Goal: Task Accomplishment & Management: Manage account settings

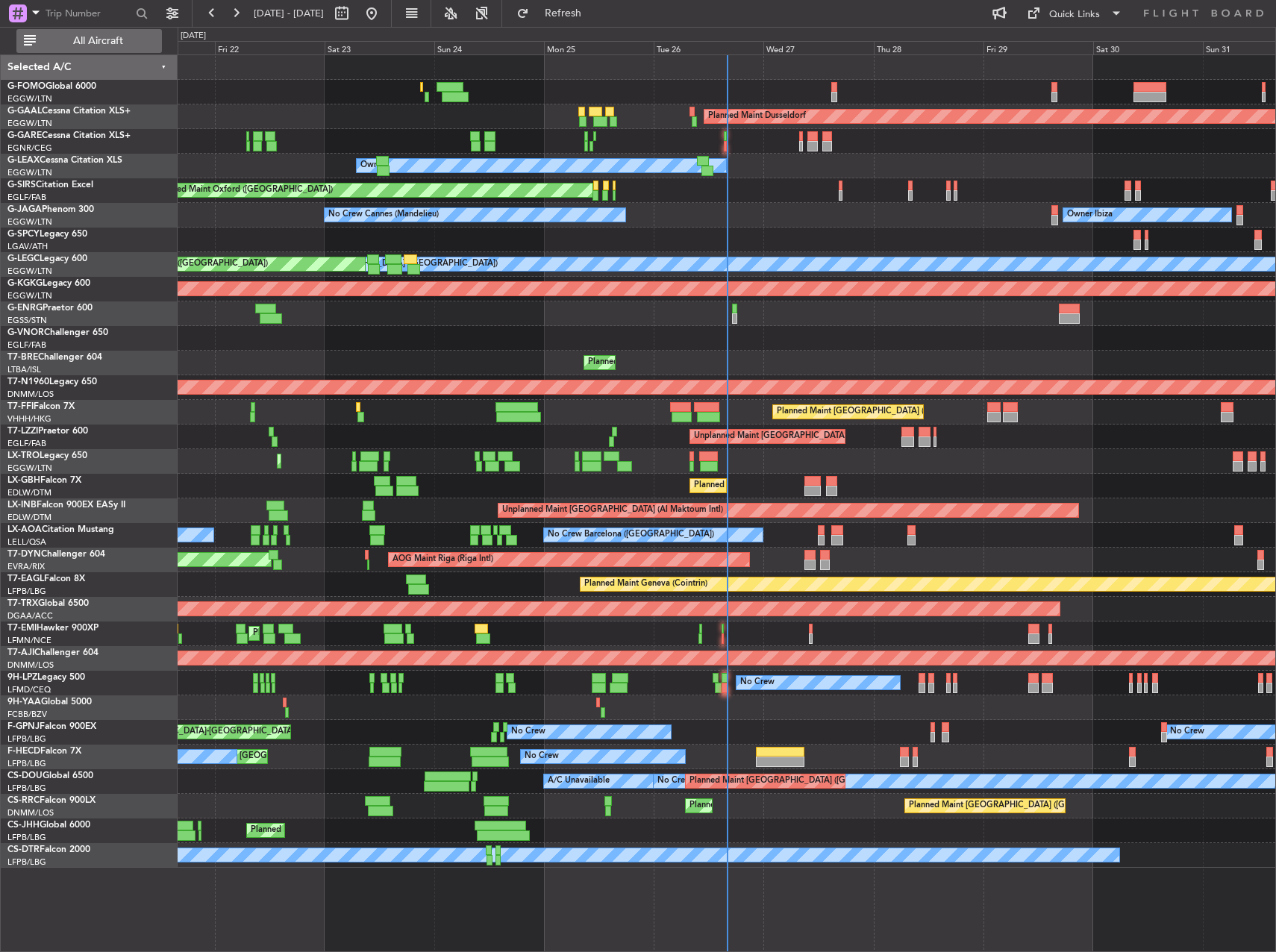
click at [91, 37] on span "All Aircraft" at bounding box center [98, 41] width 119 height 10
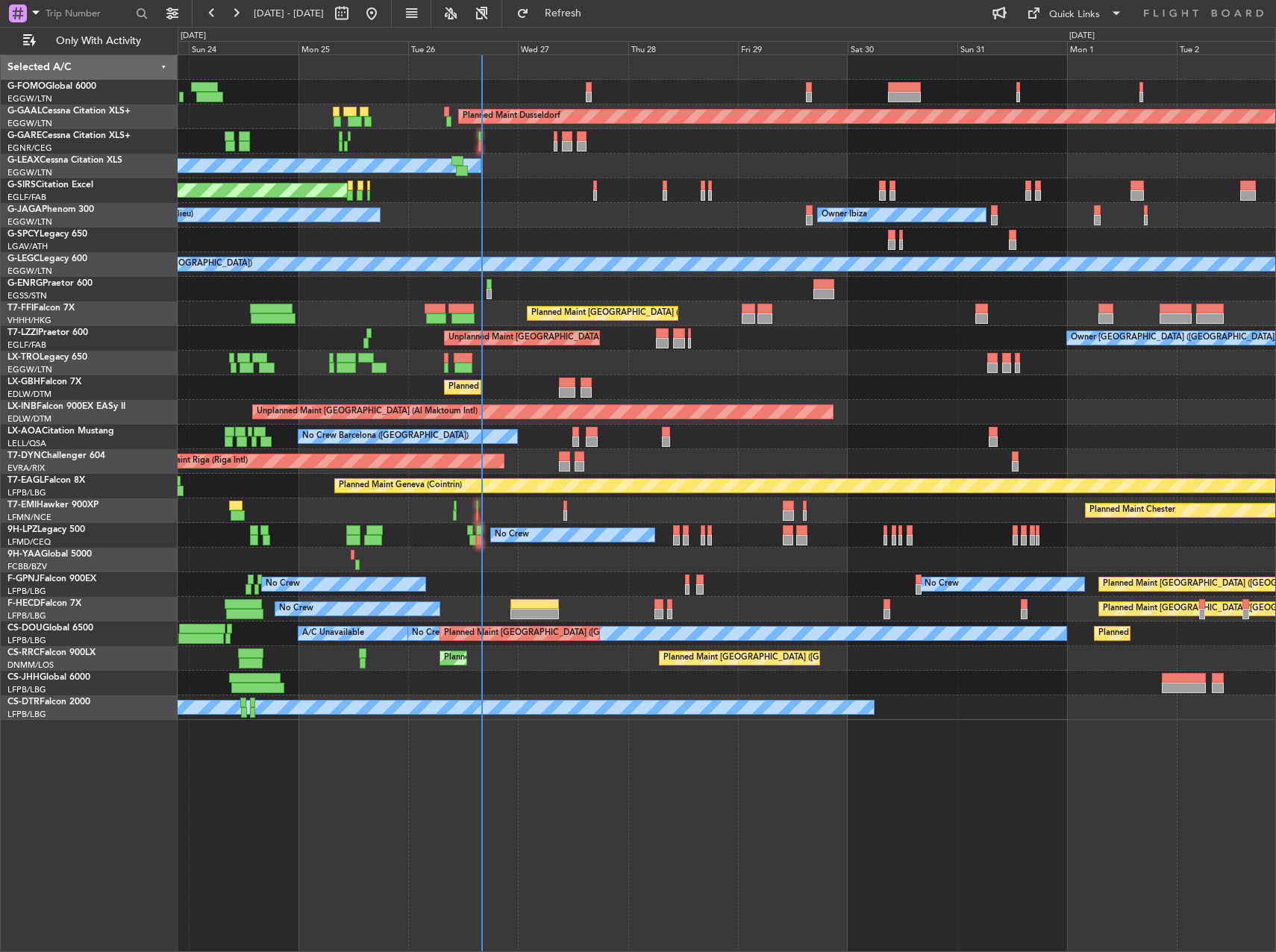
click at [536, 198] on div "Planned Maint Dusseldorf Owner Unplanned Maint [GEOGRAPHIC_DATA] ([GEOGRAPHIC_D…" at bounding box center [726, 387] width 1098 height 664
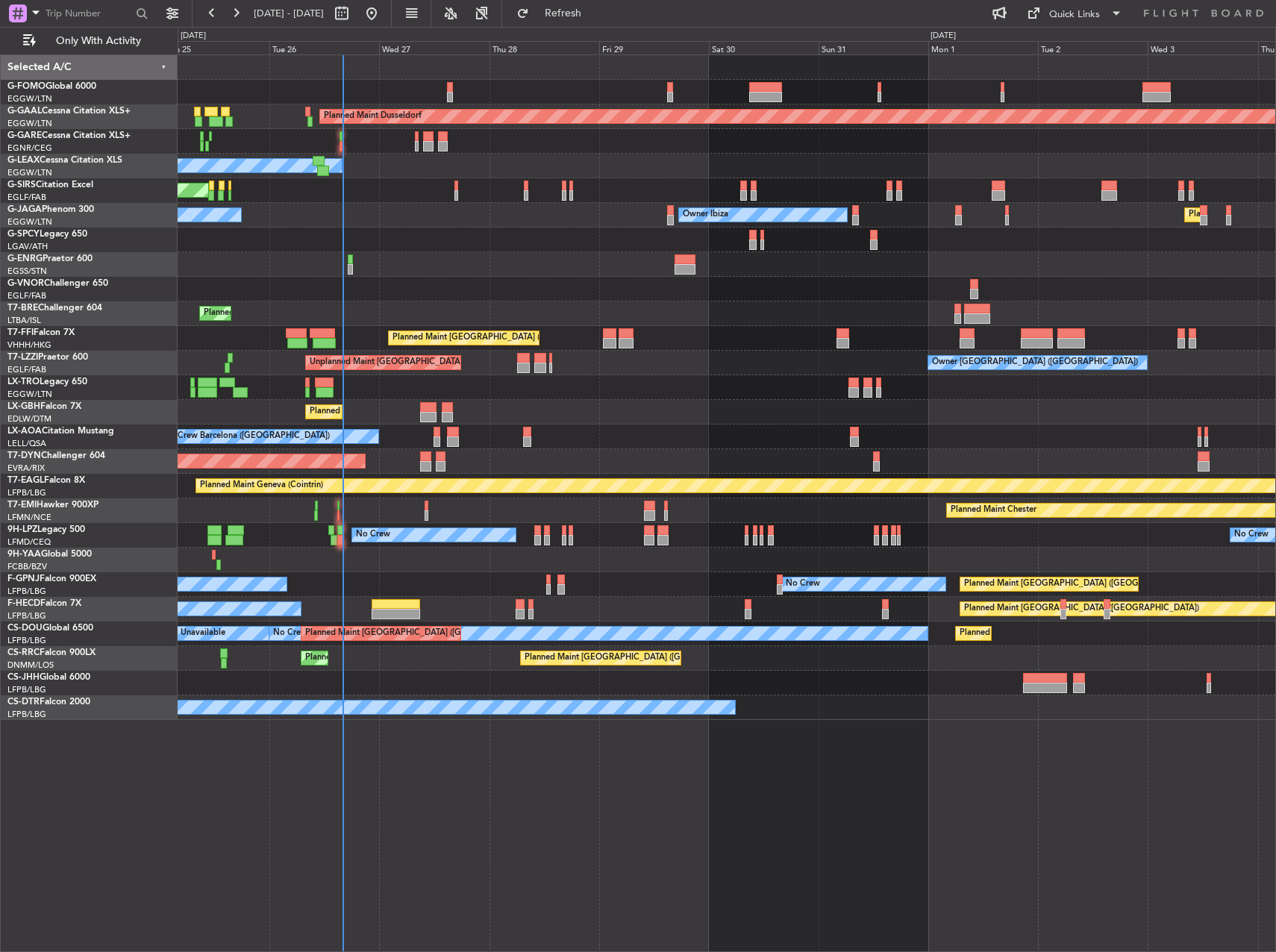
click at [699, 268] on div "Planned Maint Dusseldorf Owner Unplanned Maint [GEOGRAPHIC_DATA] ([GEOGRAPHIC_D…" at bounding box center [726, 387] width 1098 height 664
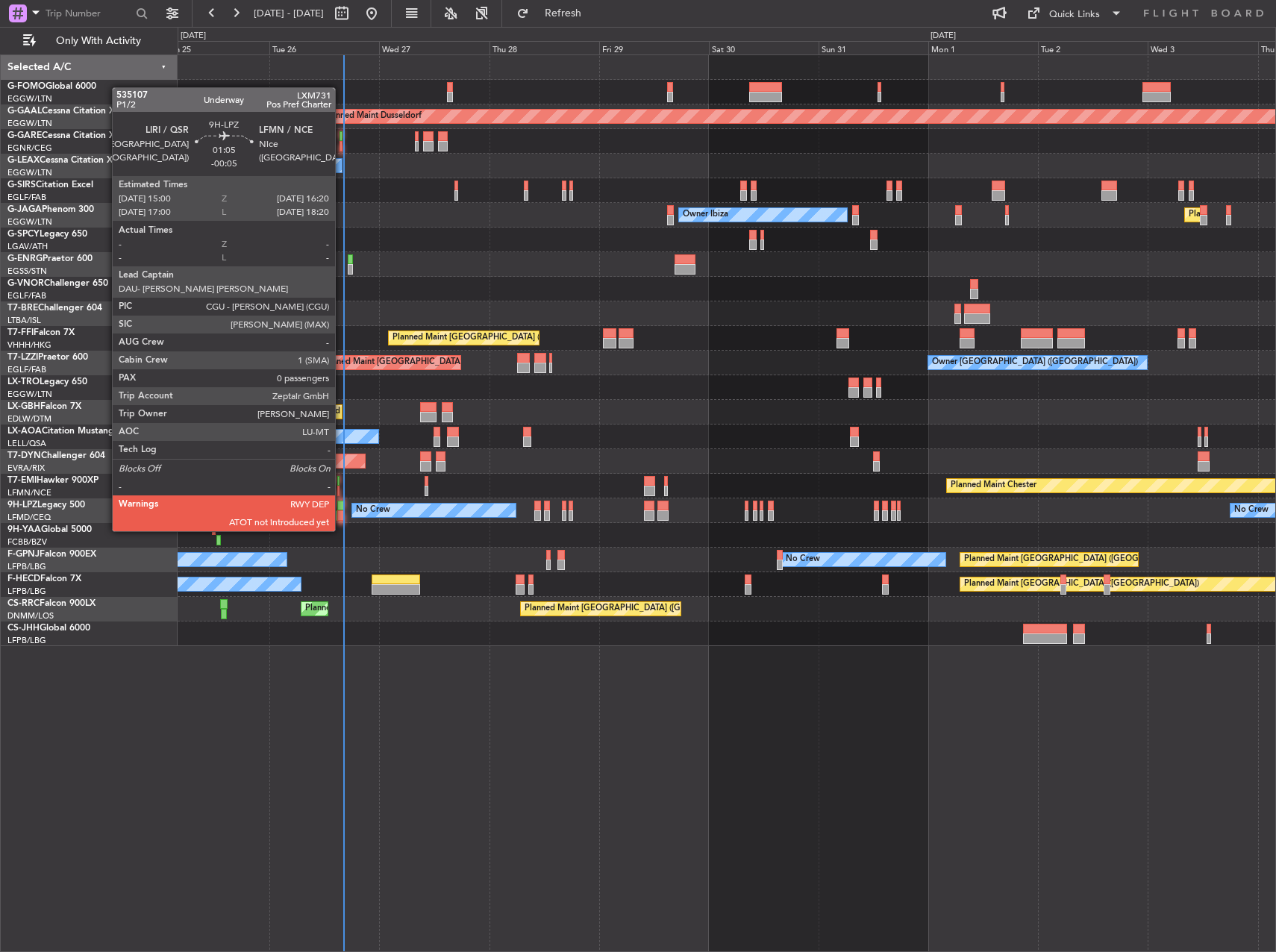
click at [342, 516] on div at bounding box center [340, 515] width 7 height 10
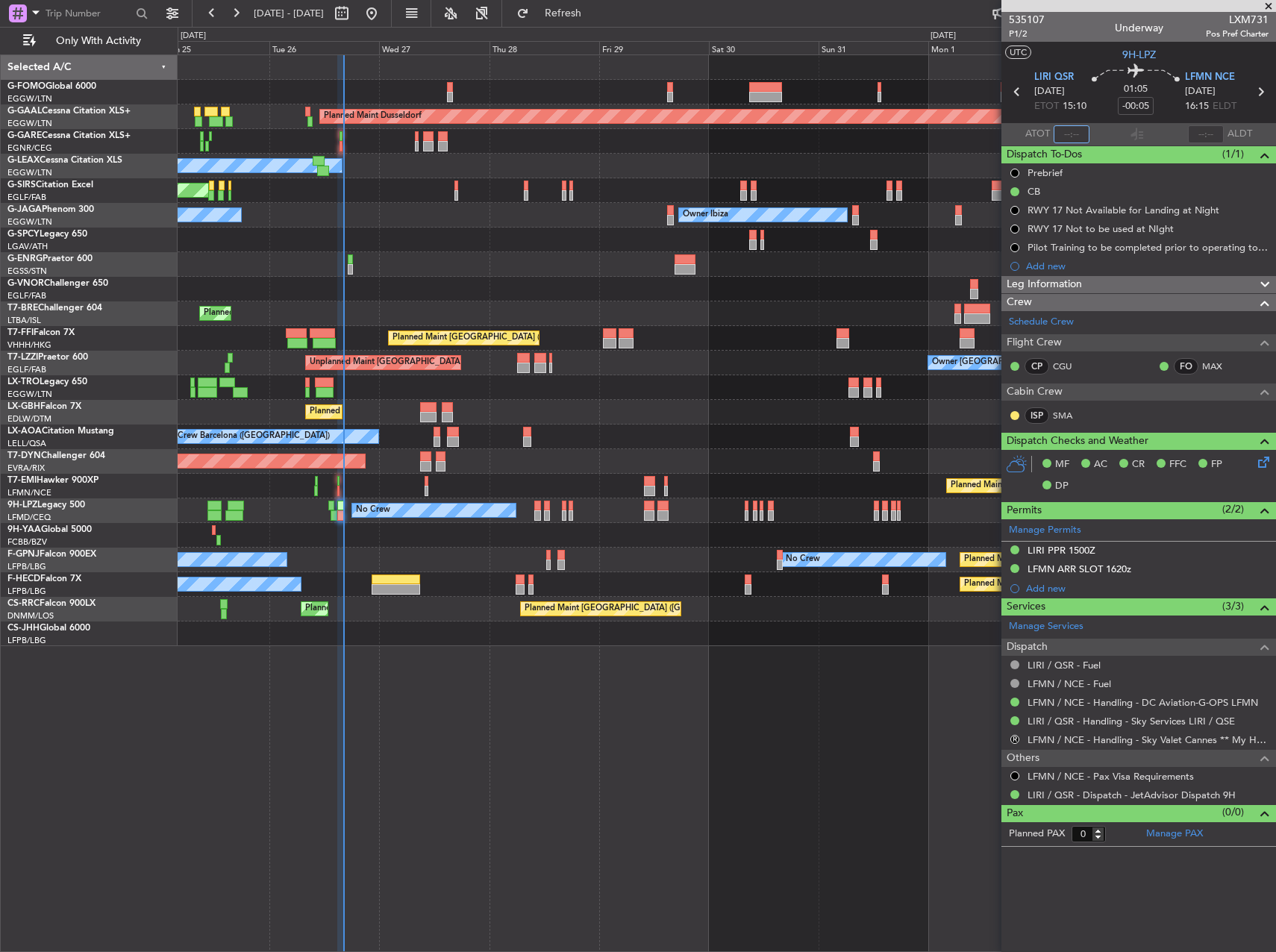
click at [1077, 135] on input "text" at bounding box center [1071, 134] width 36 height 18
type input "15:43"
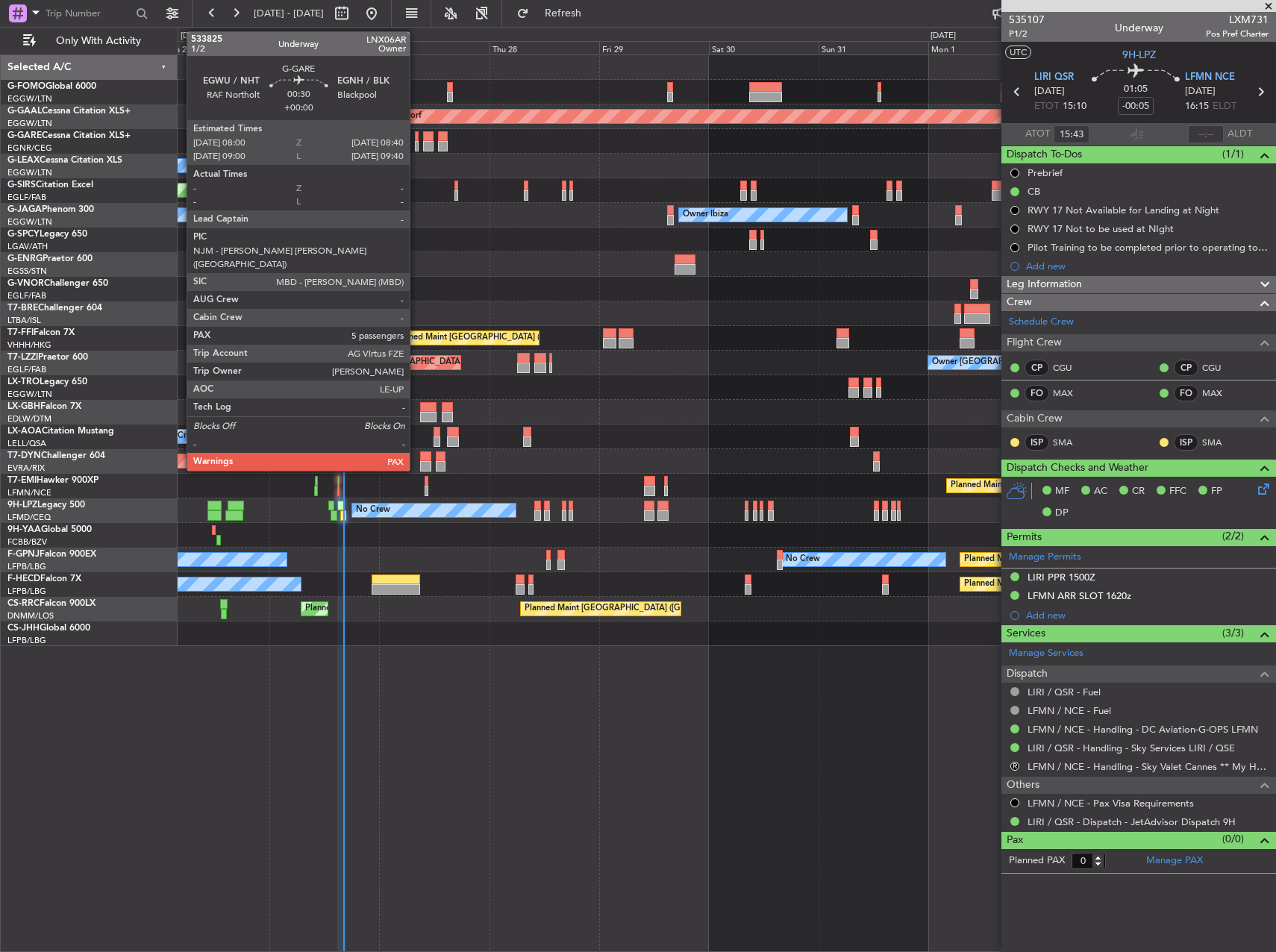
click at [416, 143] on div at bounding box center [417, 146] width 4 height 10
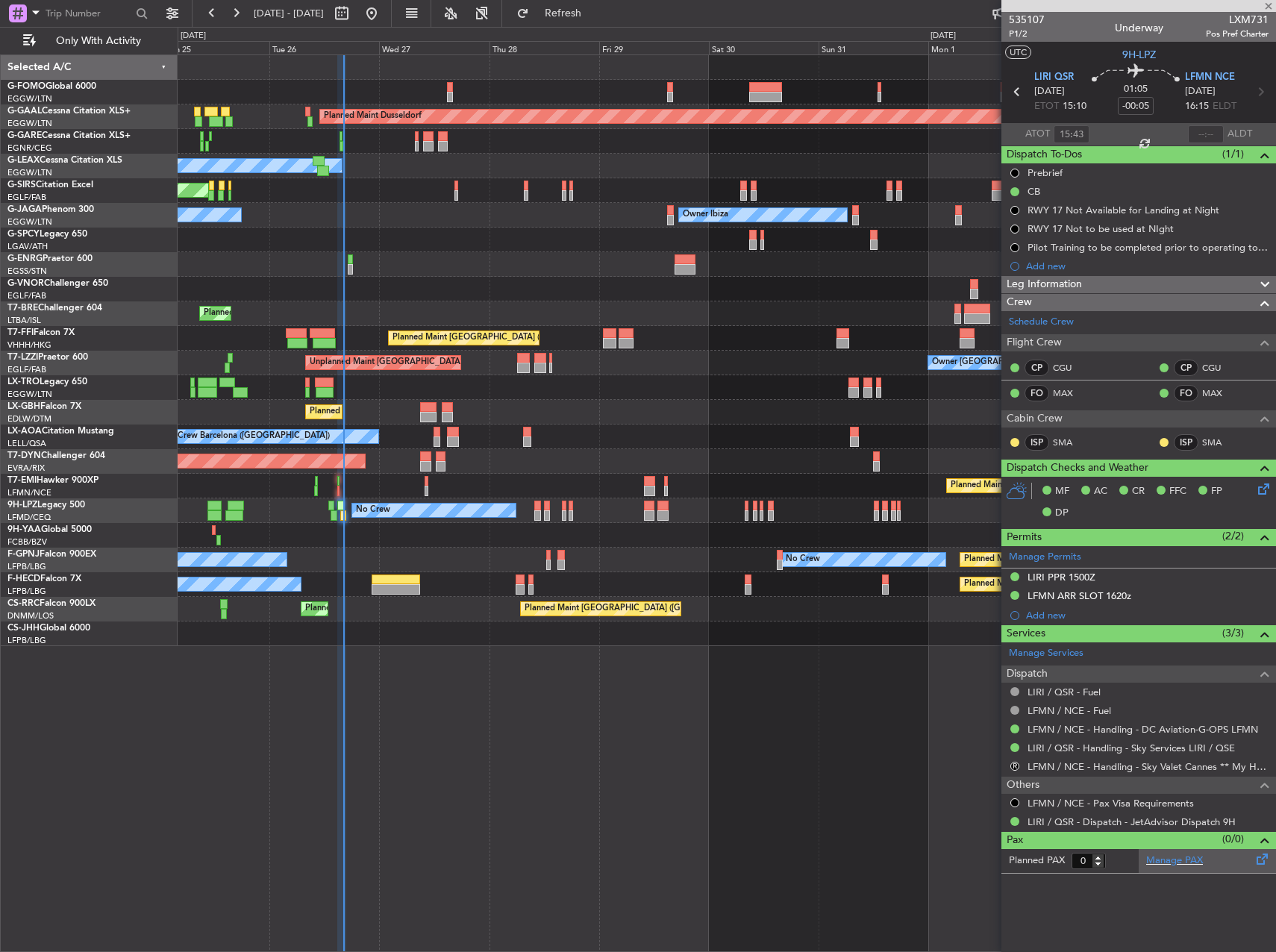
type input "5"
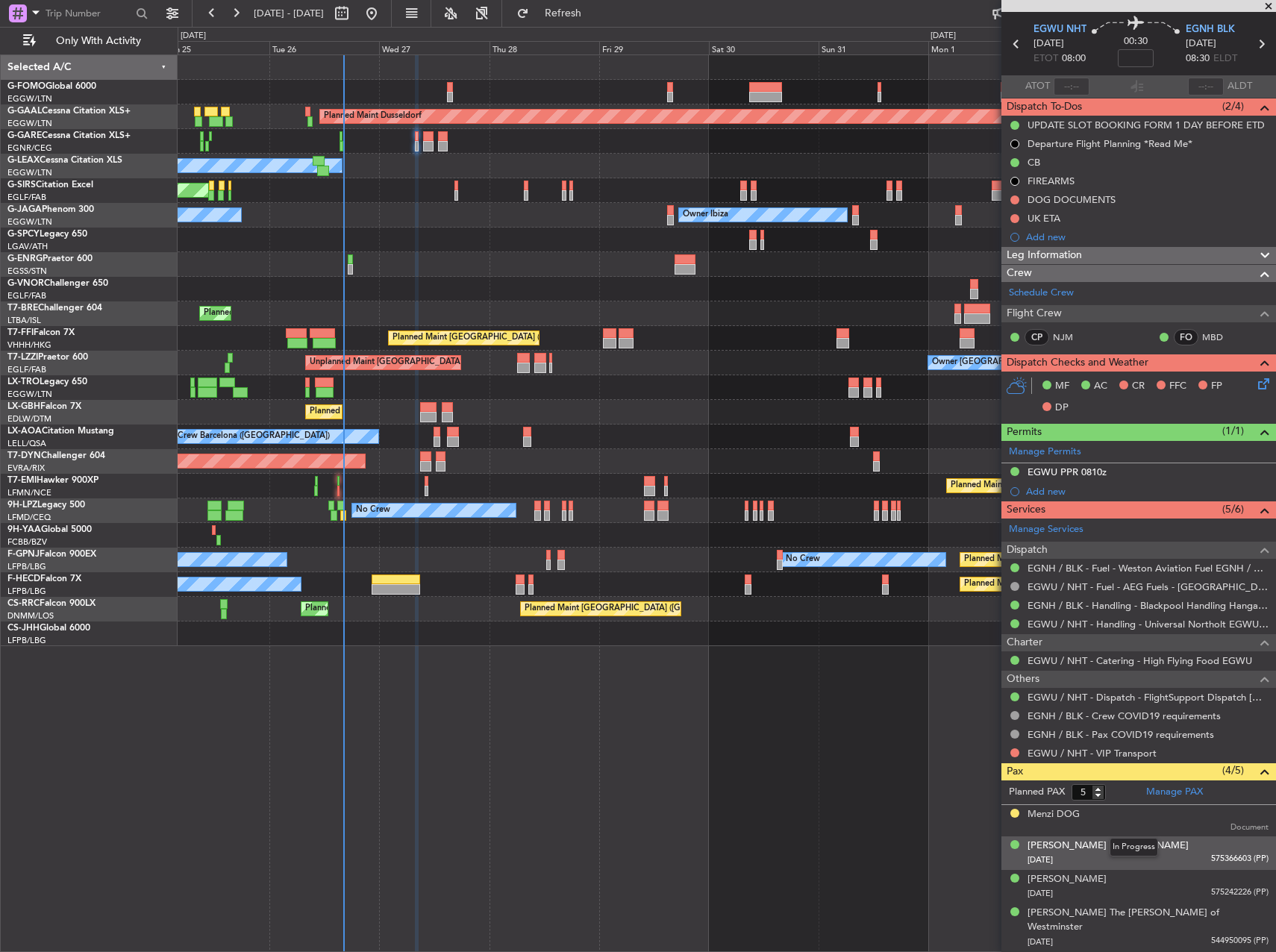
scroll to position [66, 0]
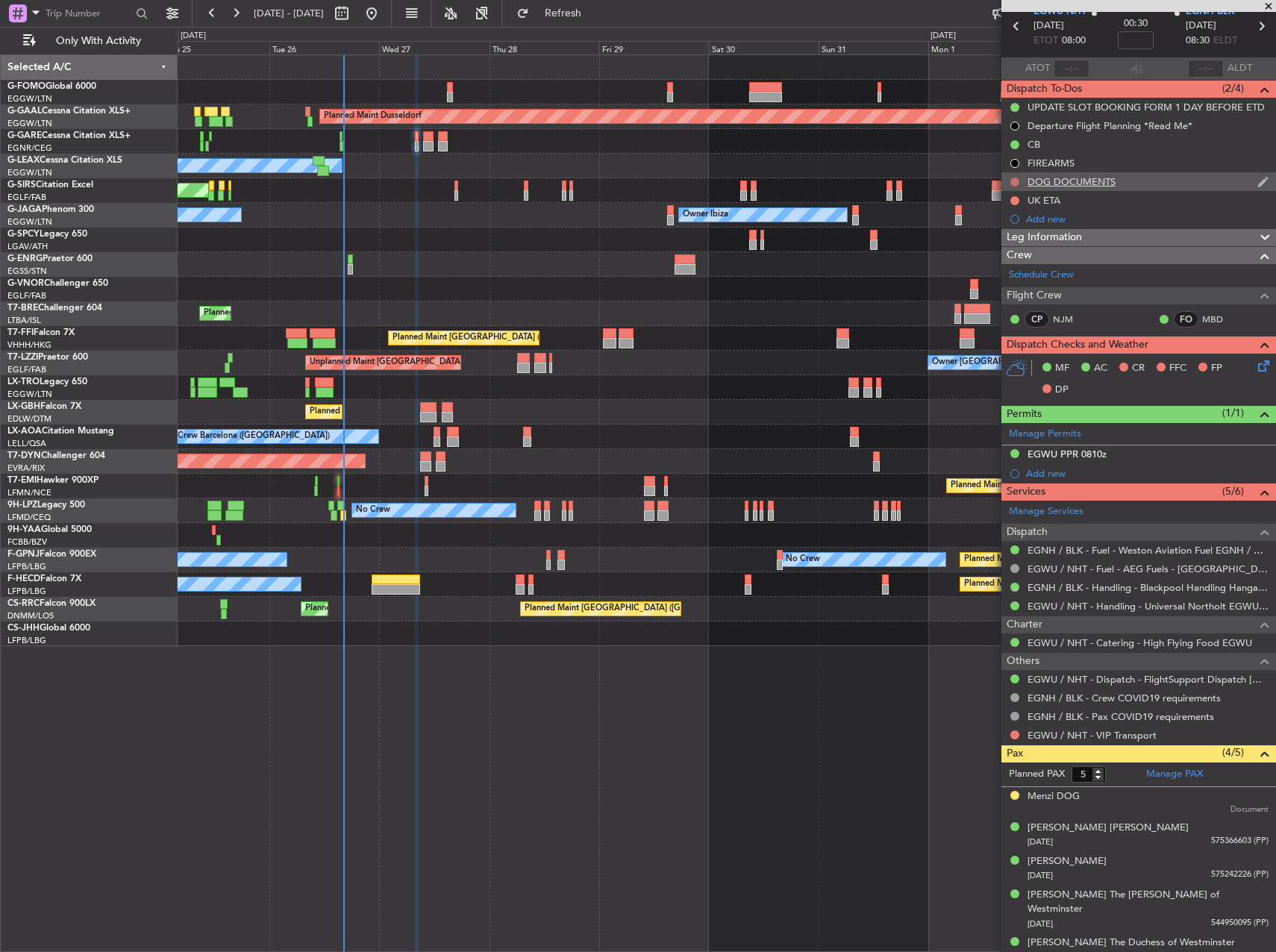
click at [1010, 179] on button at bounding box center [1014, 181] width 9 height 9
click at [1017, 254] on span "Completed" at bounding box center [1022, 248] width 50 height 15
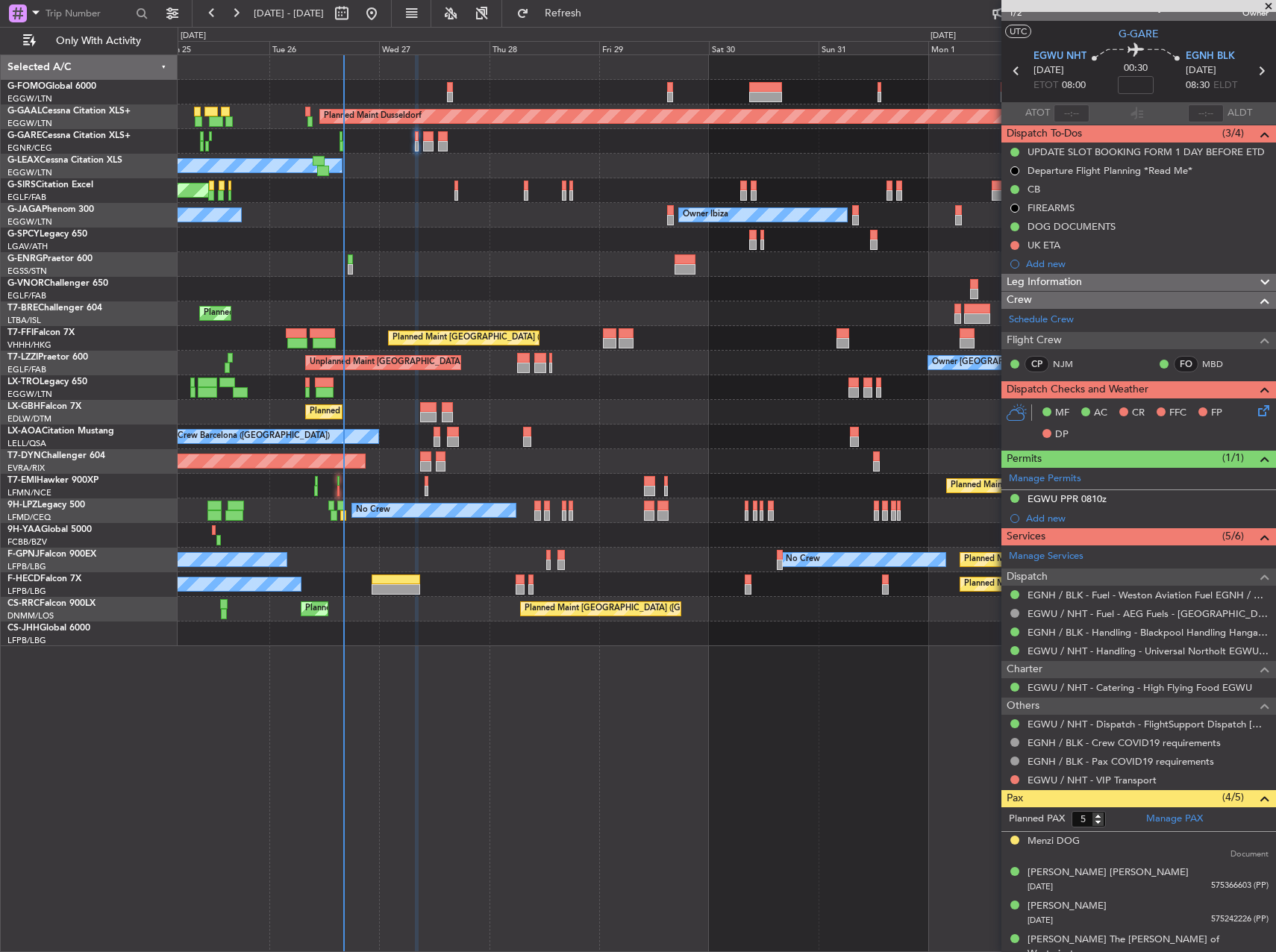
scroll to position [0, 0]
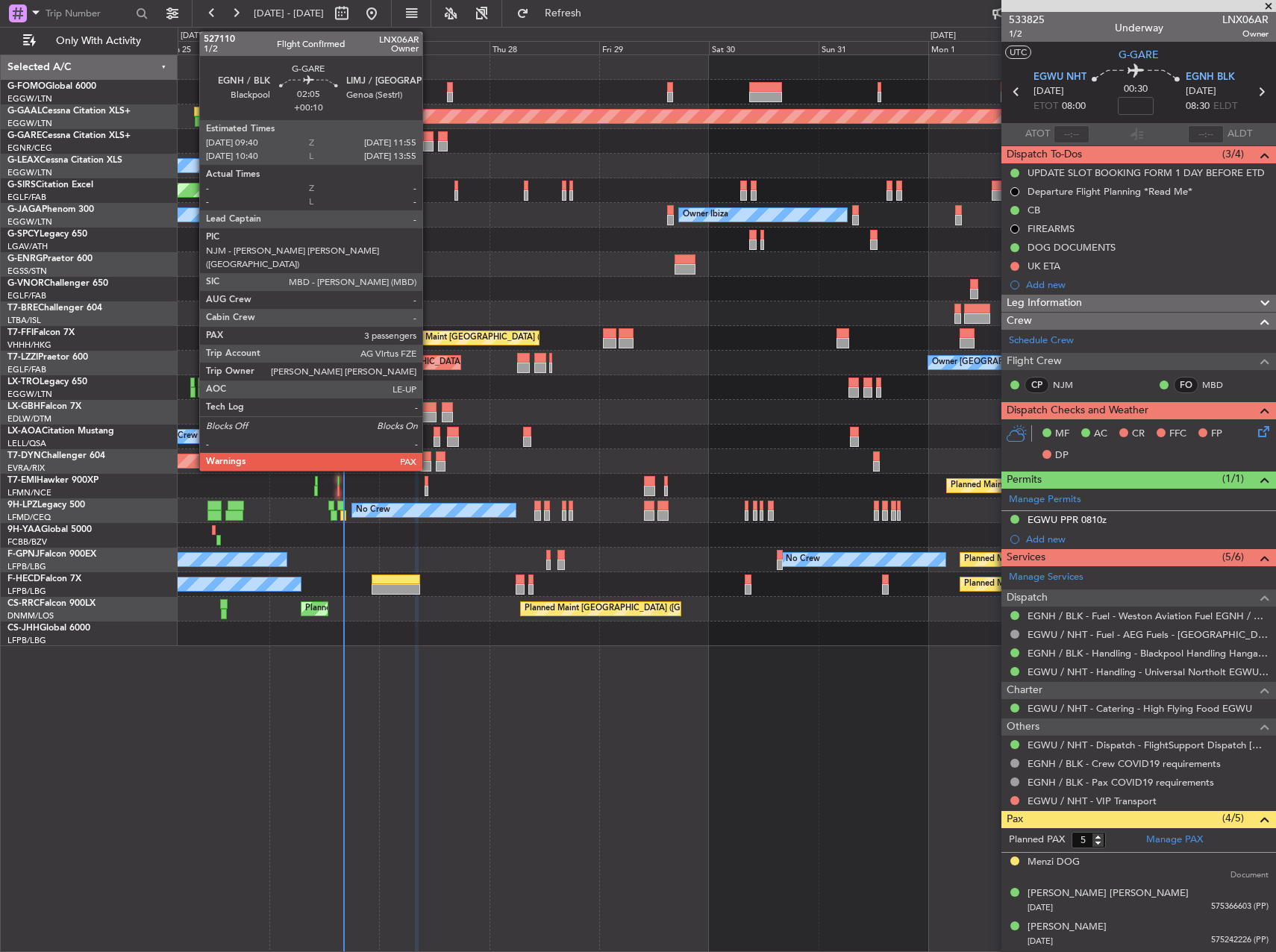
click at [429, 133] on div at bounding box center [428, 136] width 10 height 10
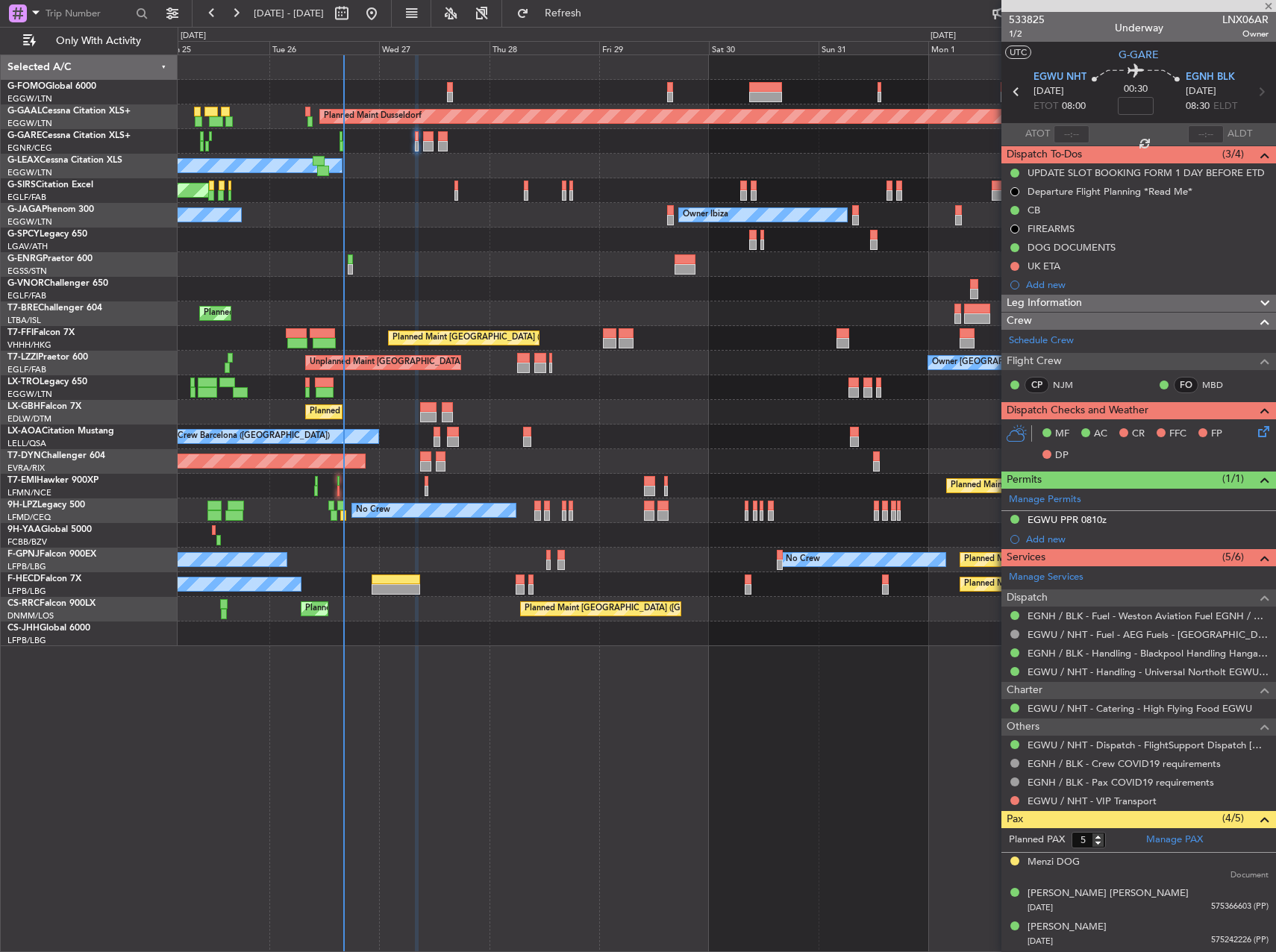
type input "+00:10"
type input "3"
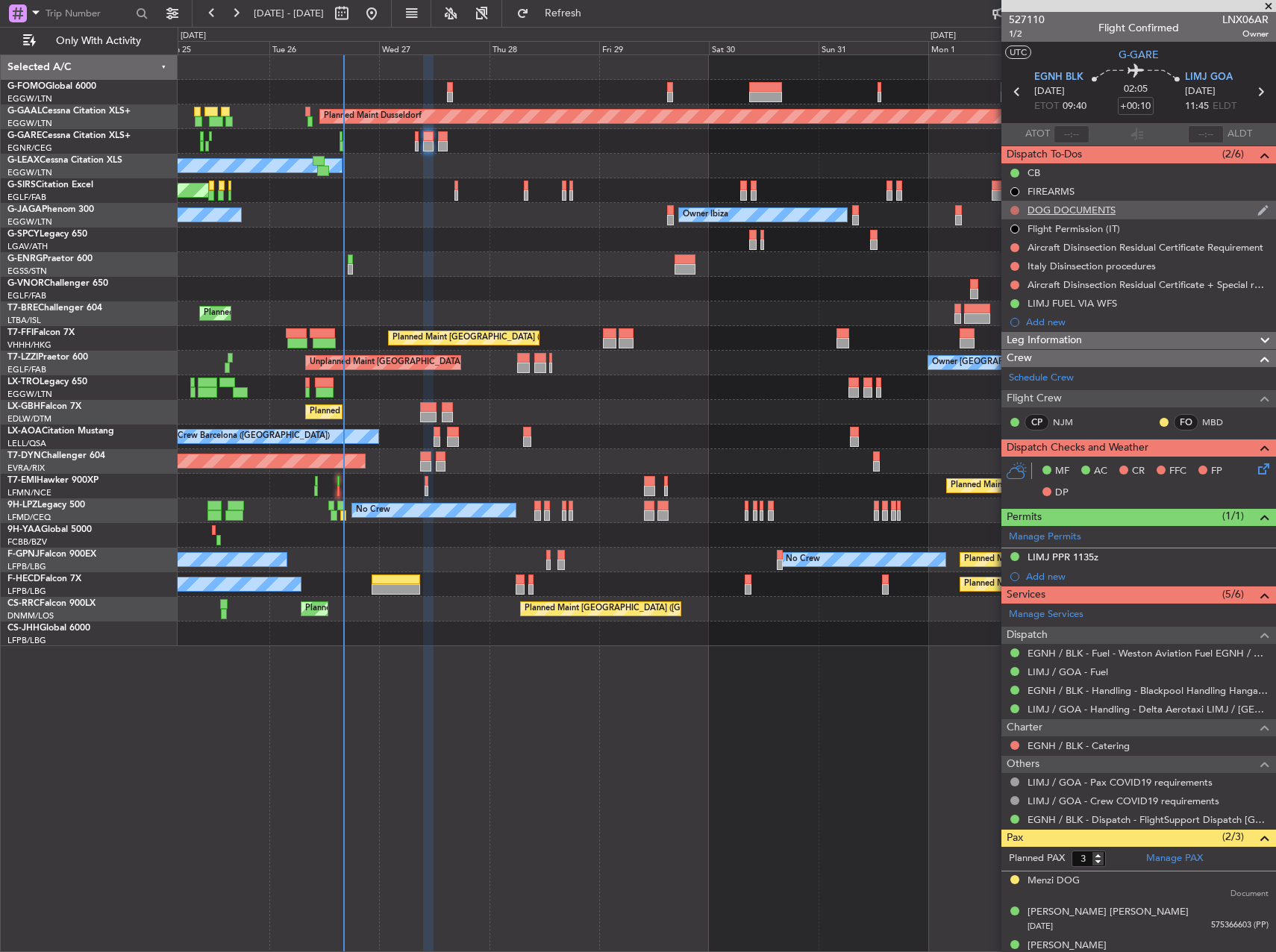
click at [1015, 211] on button at bounding box center [1014, 209] width 9 height 9
click at [1001, 273] on span "Completed" at bounding box center [1022, 276] width 50 height 15
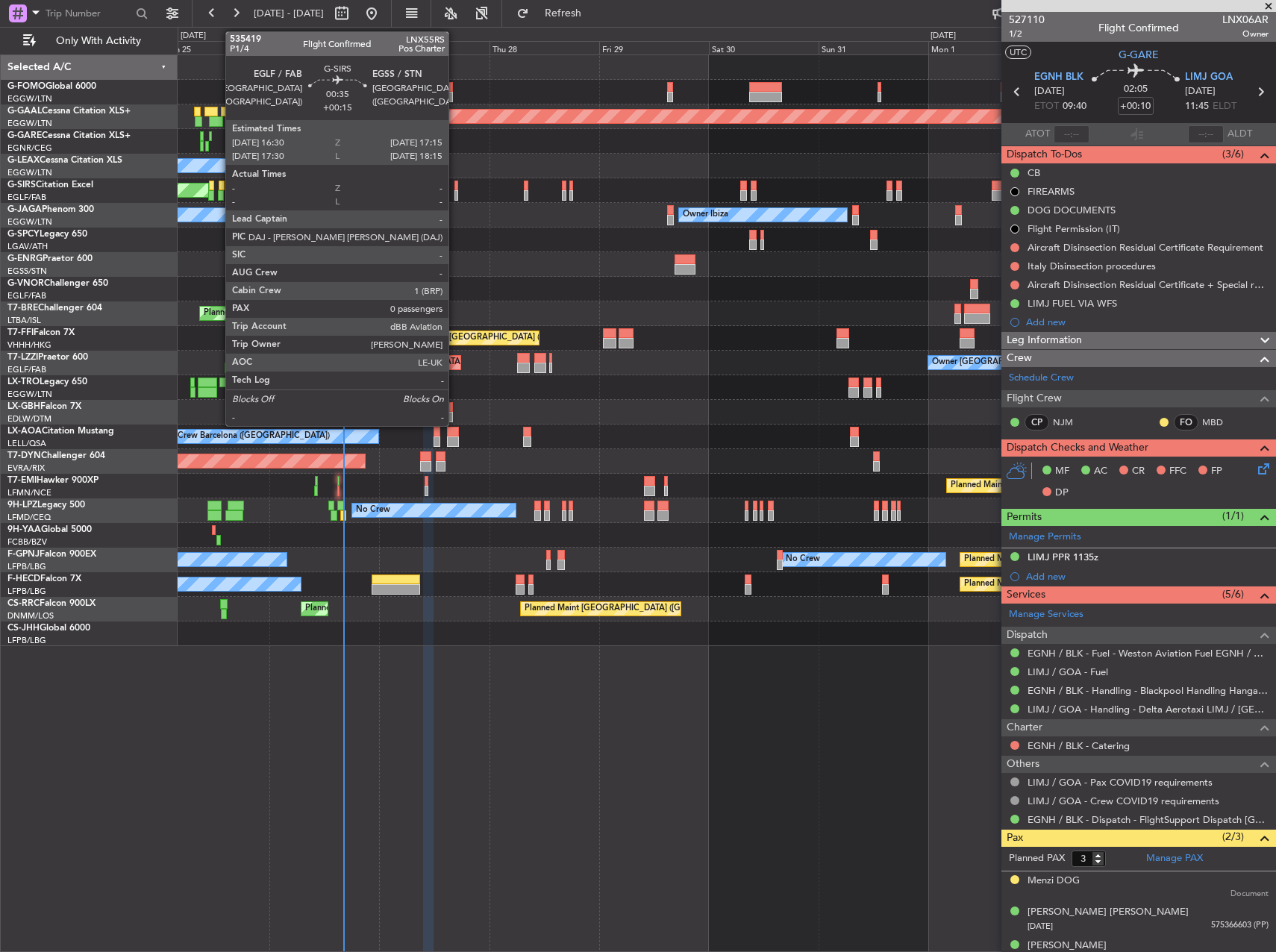
click at [455, 186] on div at bounding box center [456, 186] width 4 height 10
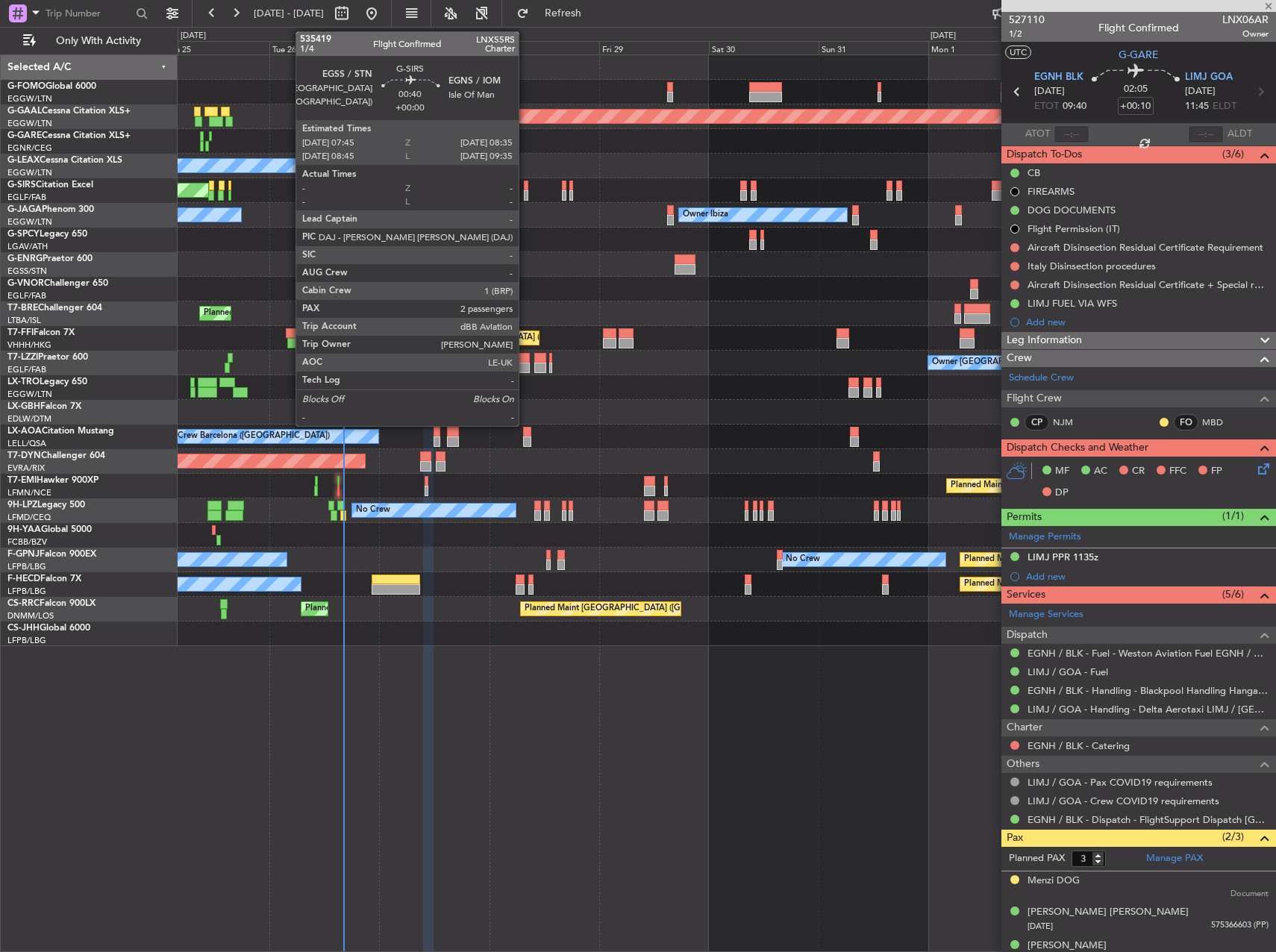
type input "+00:15"
type input "0"
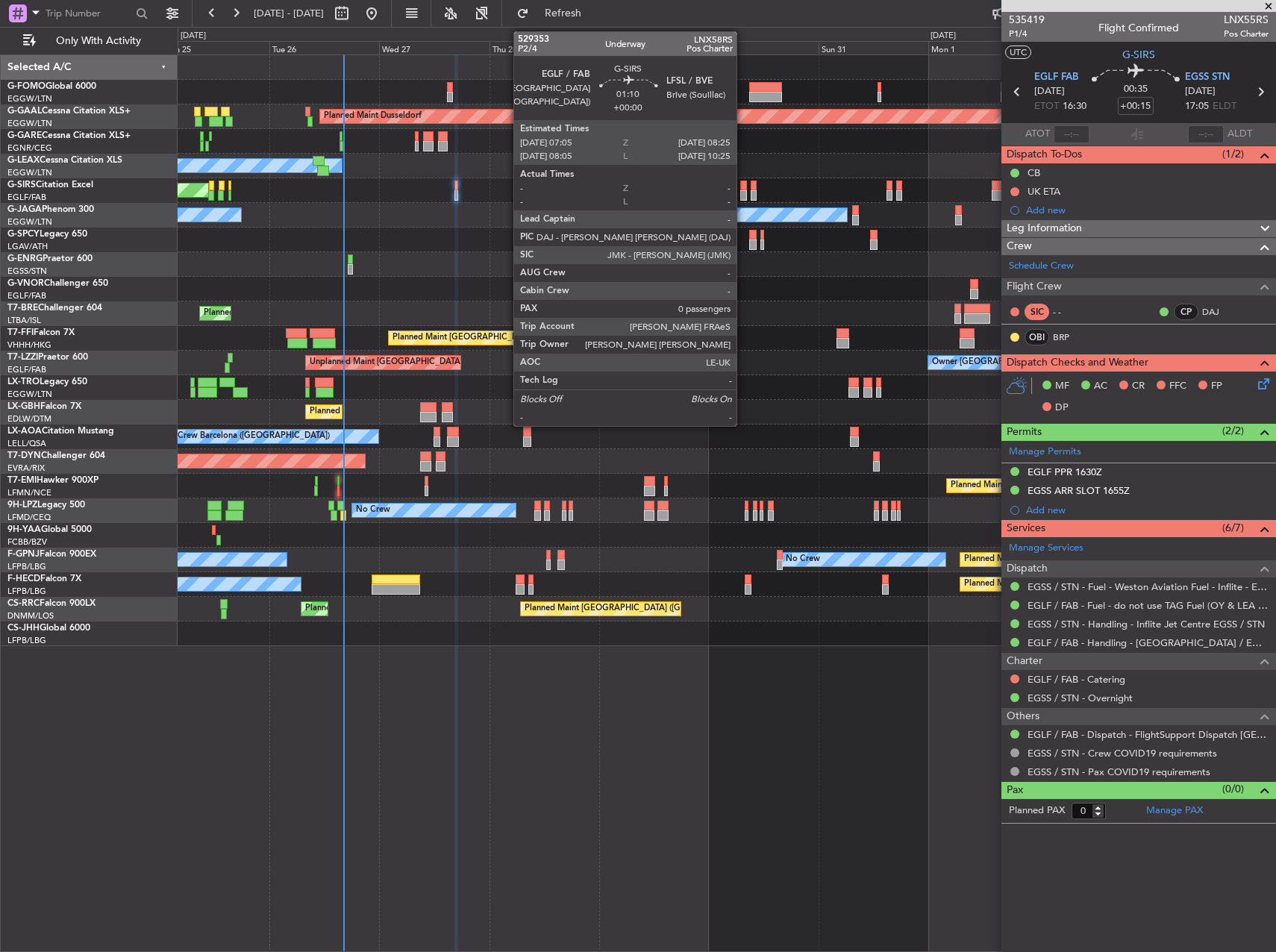
click at [743, 184] on div at bounding box center [743, 186] width 7 height 10
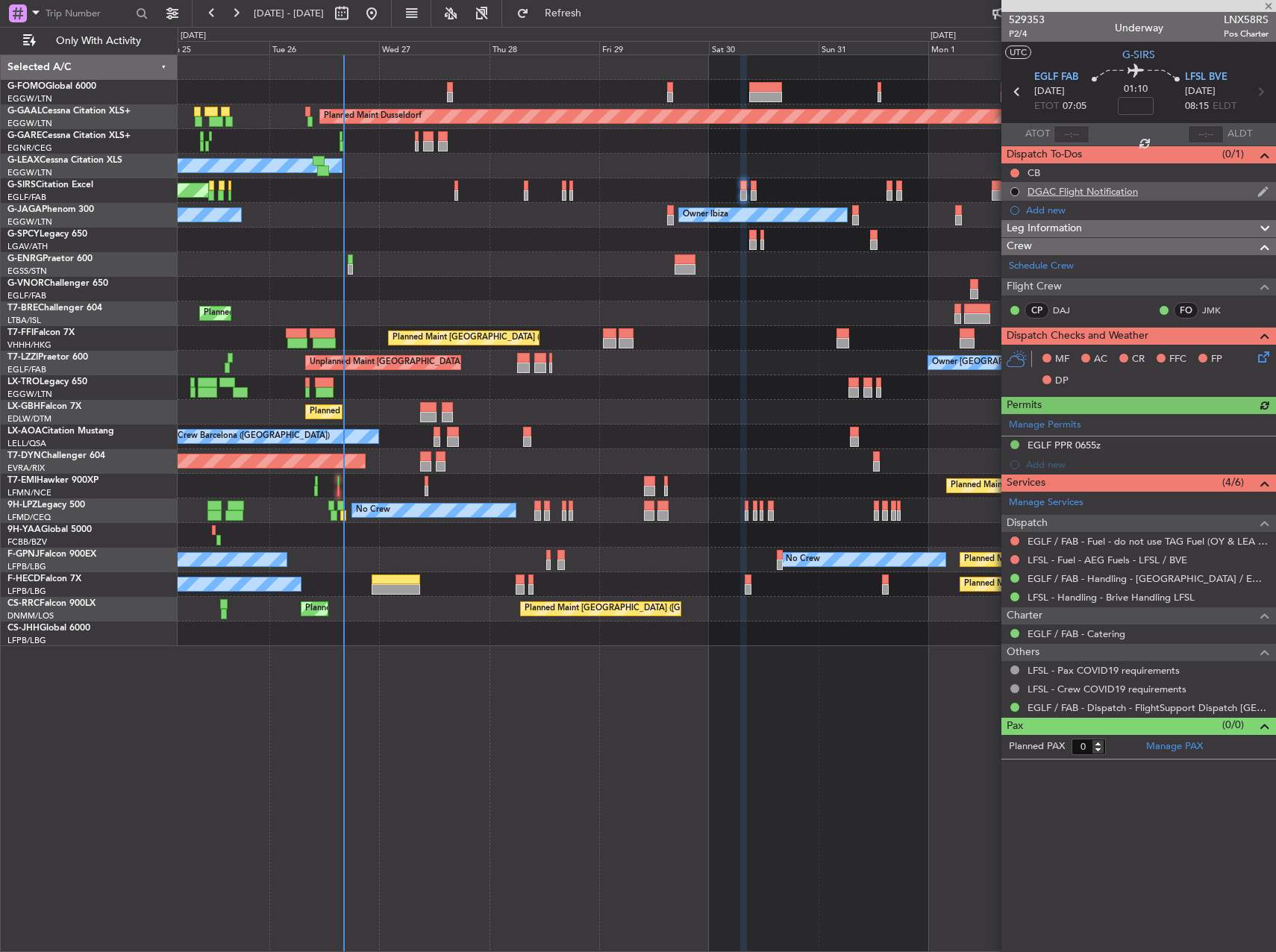
click at [1015, 188] on button at bounding box center [1014, 191] width 9 height 9
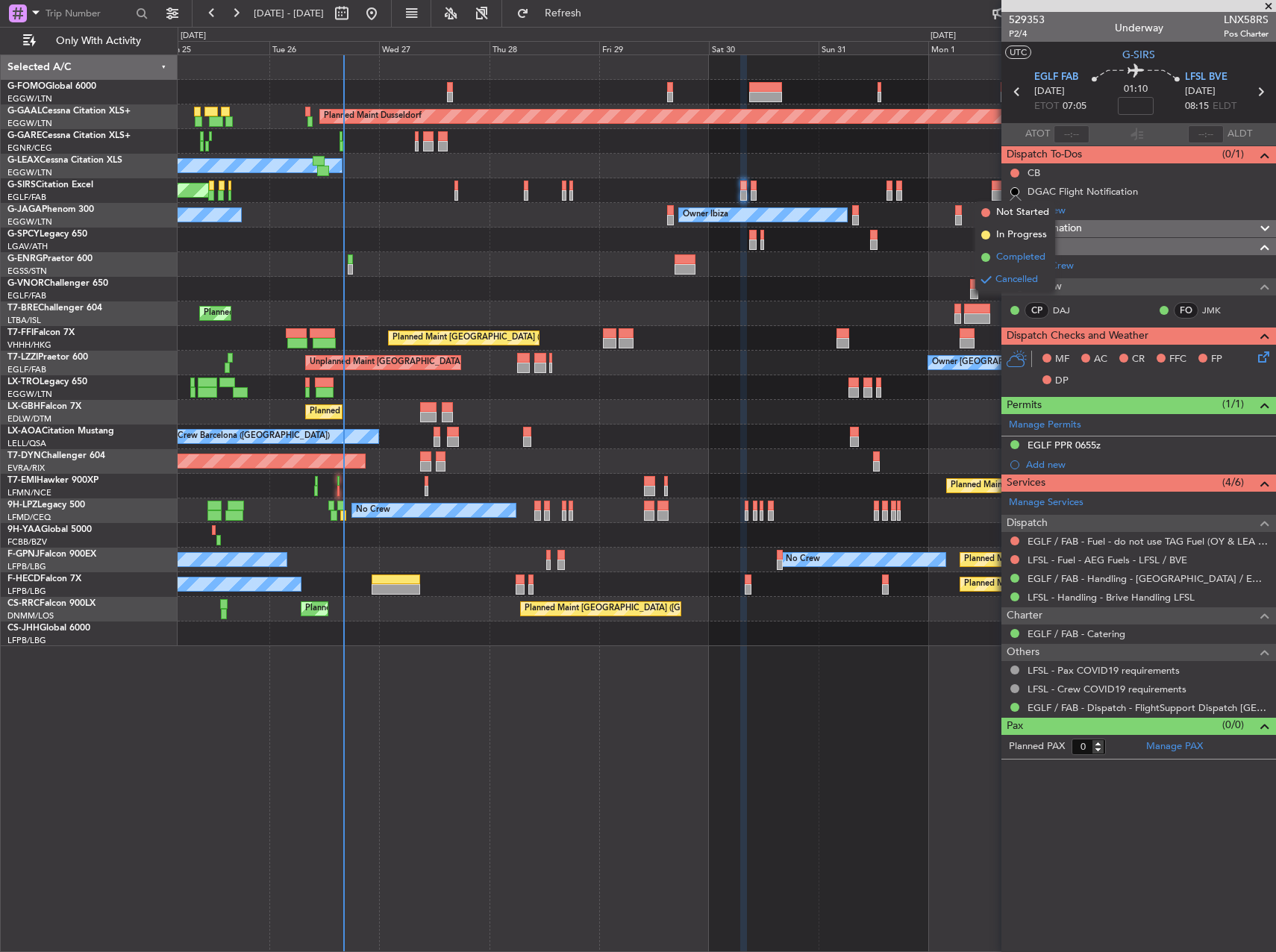
click at [998, 255] on span "Completed" at bounding box center [1021, 257] width 50 height 15
drag, startPoint x: 1113, startPoint y: 188, endPoint x: 1121, endPoint y: 208, distance: 21.5
click at [1114, 188] on div "DGAC Flight Notification" at bounding box center [1083, 190] width 110 height 12
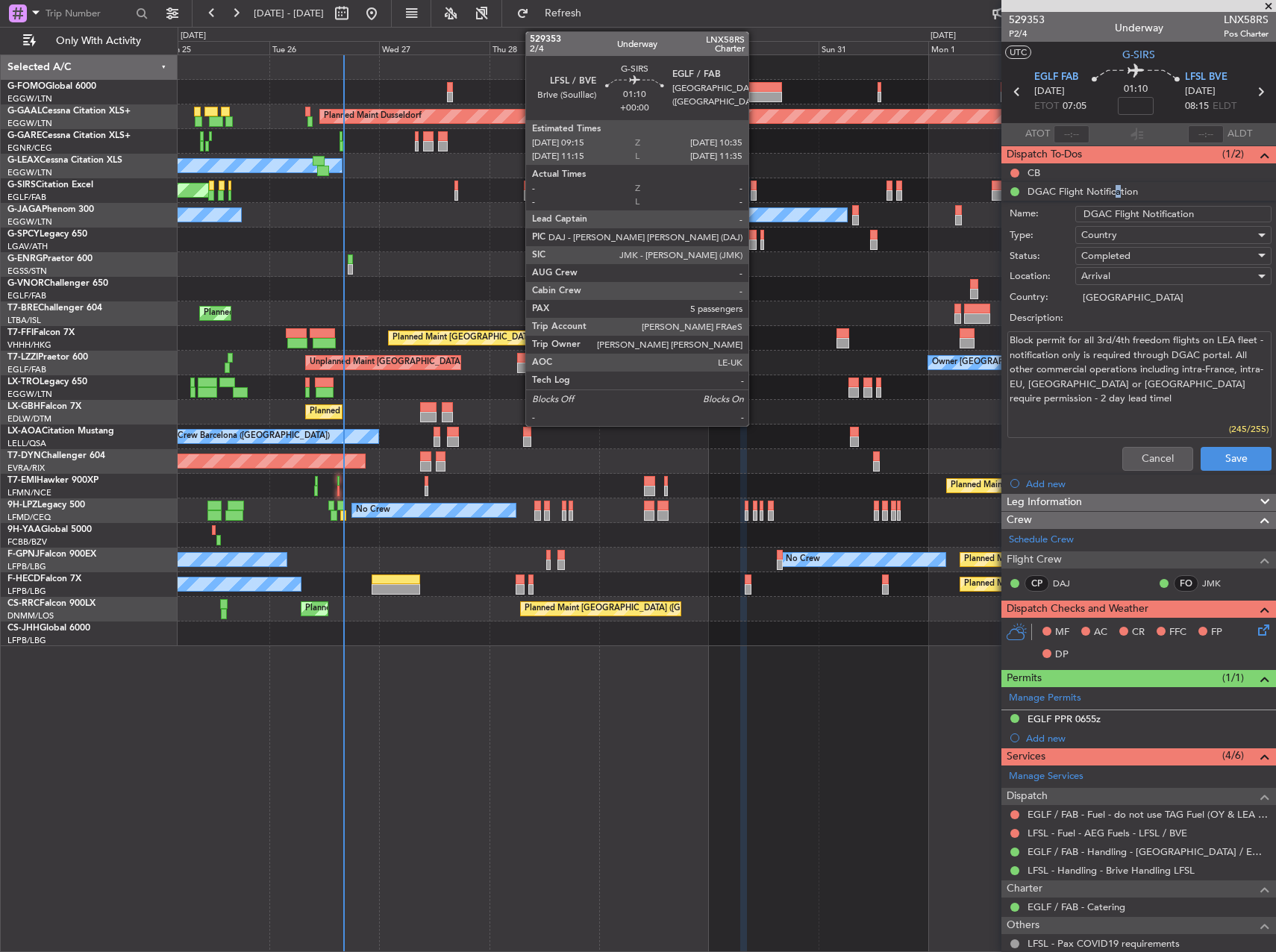
click at [755, 185] on div at bounding box center [753, 186] width 7 height 10
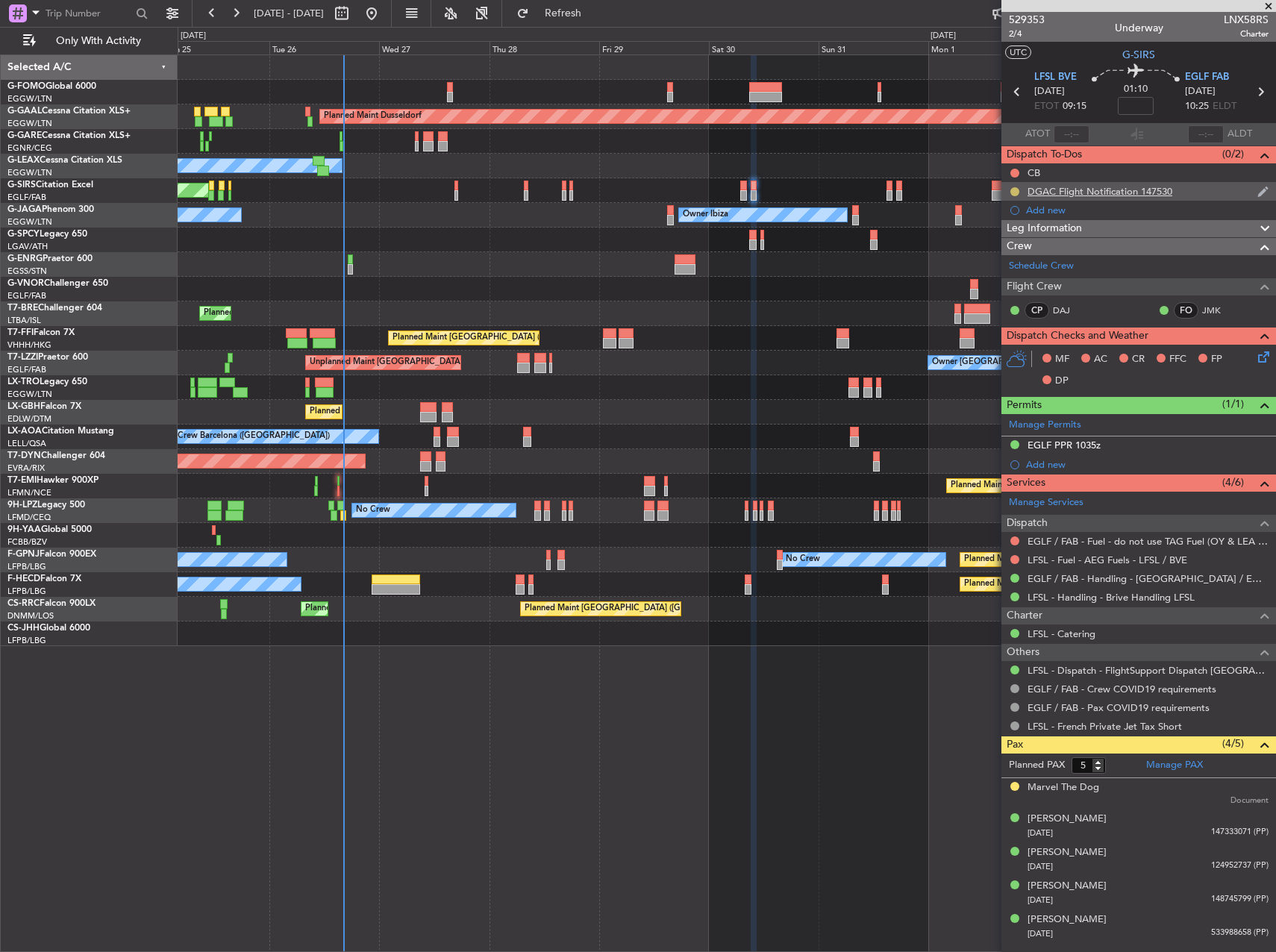
click at [1016, 191] on button at bounding box center [1014, 191] width 9 height 9
click at [1008, 264] on span "Completed" at bounding box center [1021, 257] width 50 height 15
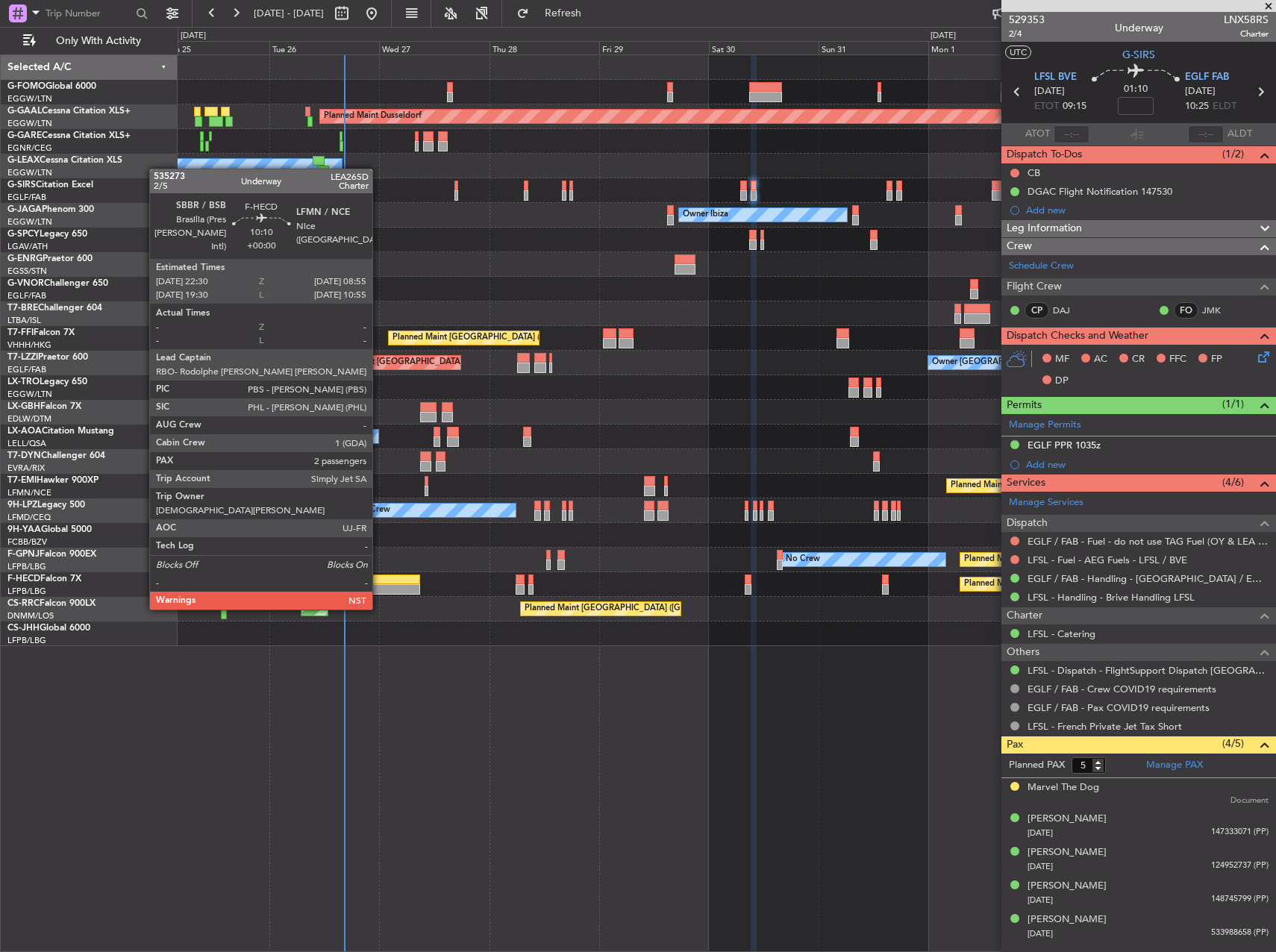
click at [379, 581] on div at bounding box center [395, 579] width 48 height 10
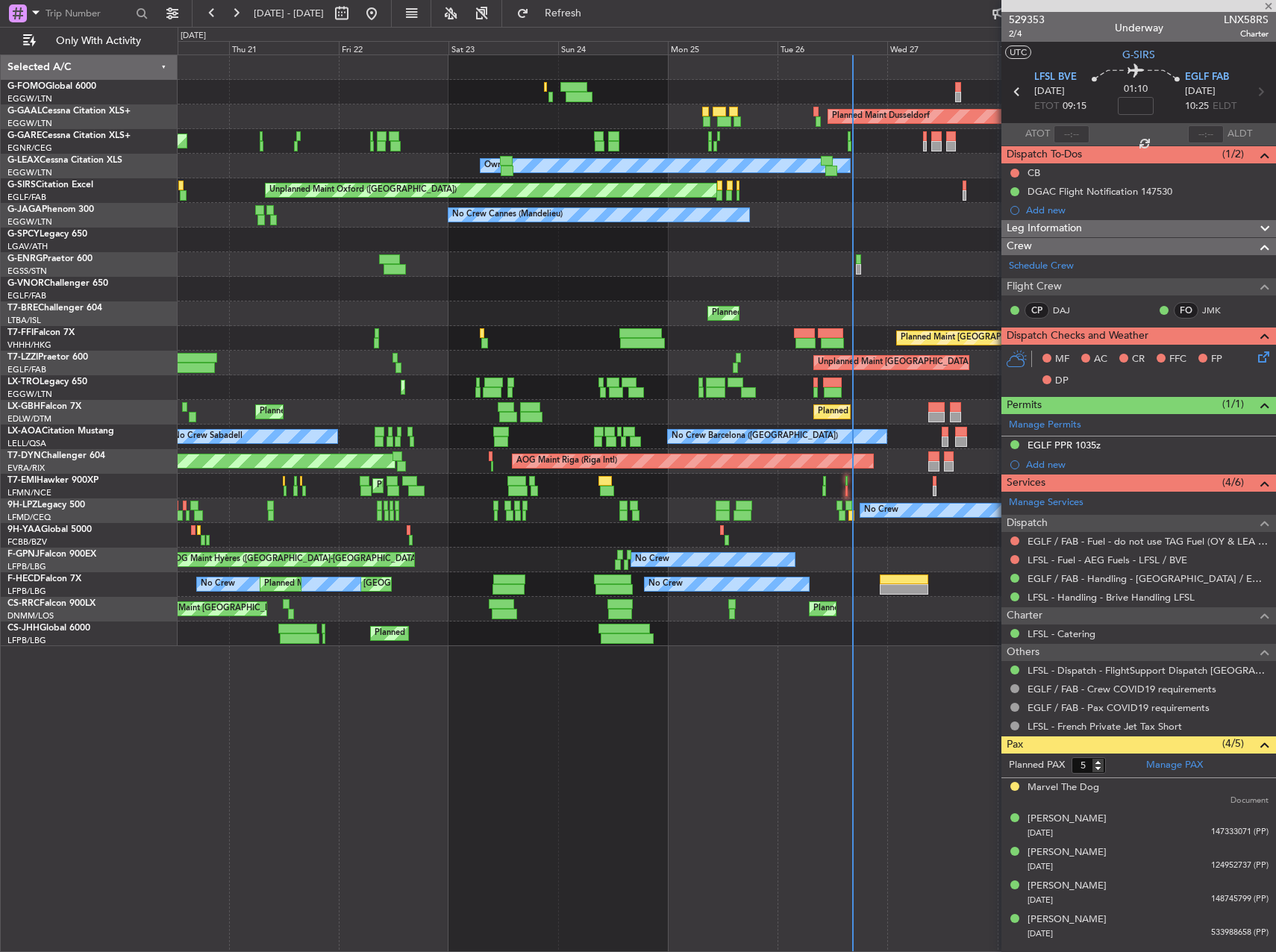
click at [777, 596] on div "No Crew Planned Maint [GEOGRAPHIC_DATA] ([GEOGRAPHIC_DATA]) No Crew Planned Mai…" at bounding box center [726, 585] width 1098 height 25
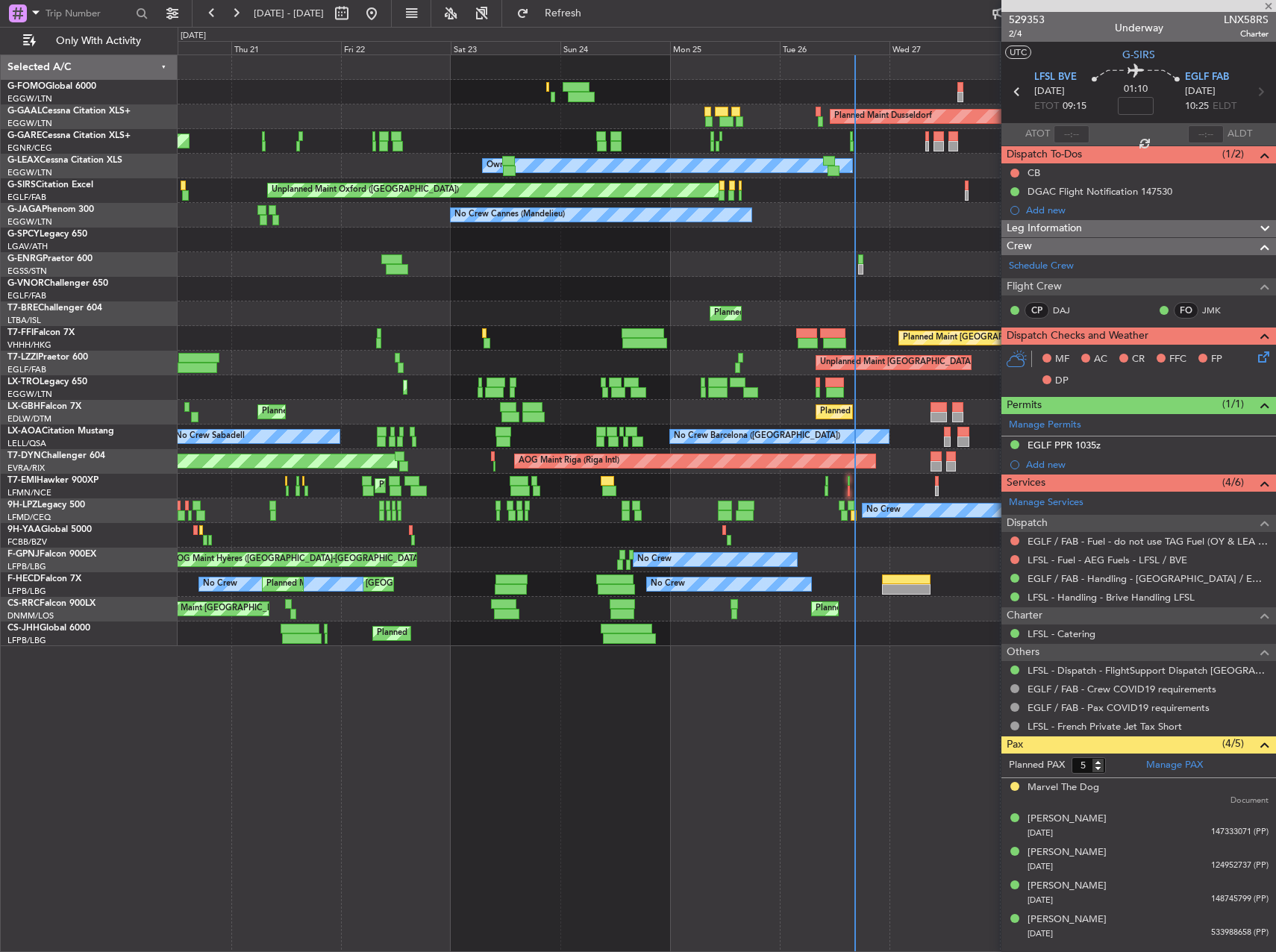
type input "2"
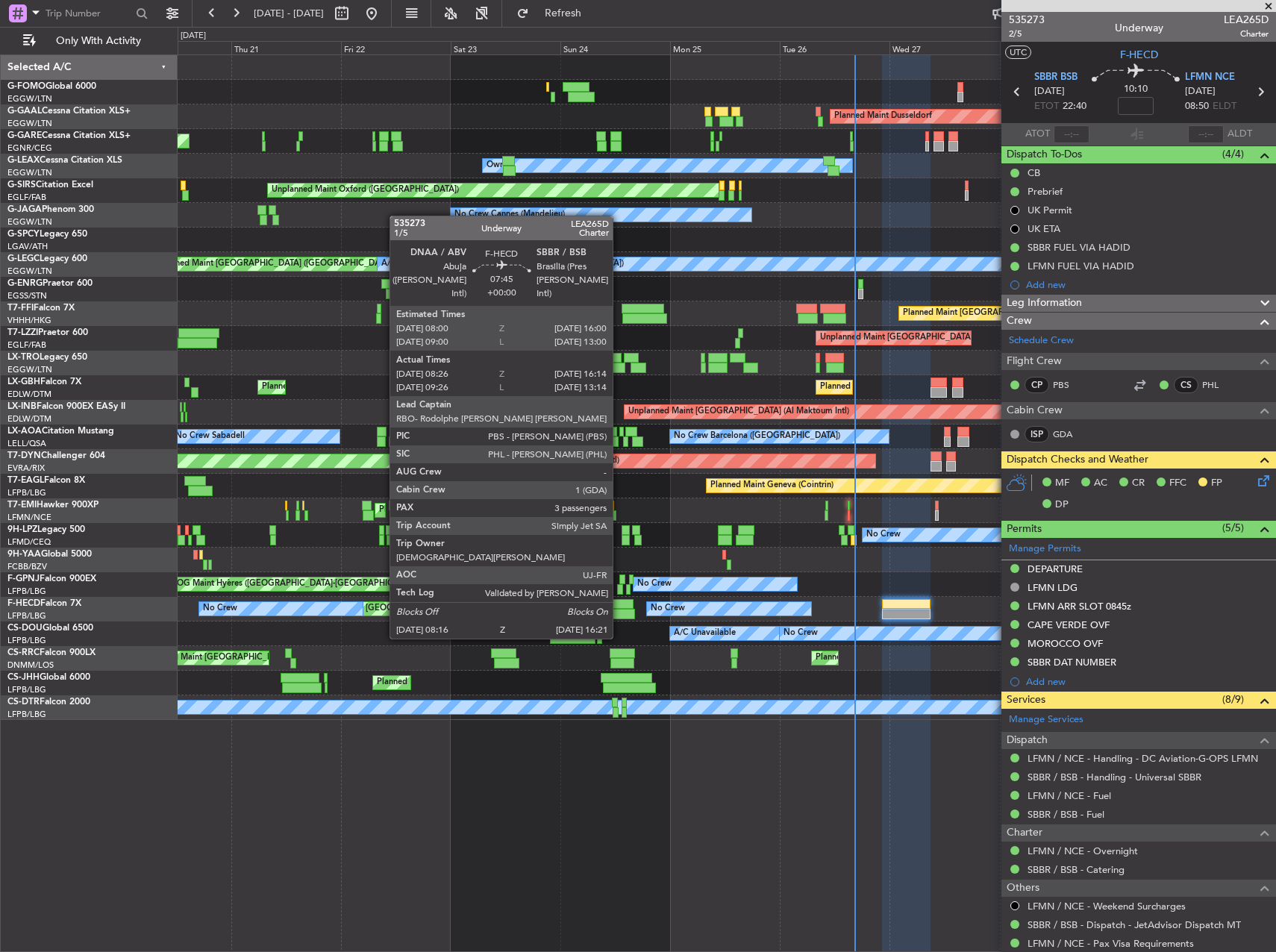
click at [619, 610] on div at bounding box center [616, 613] width 37 height 10
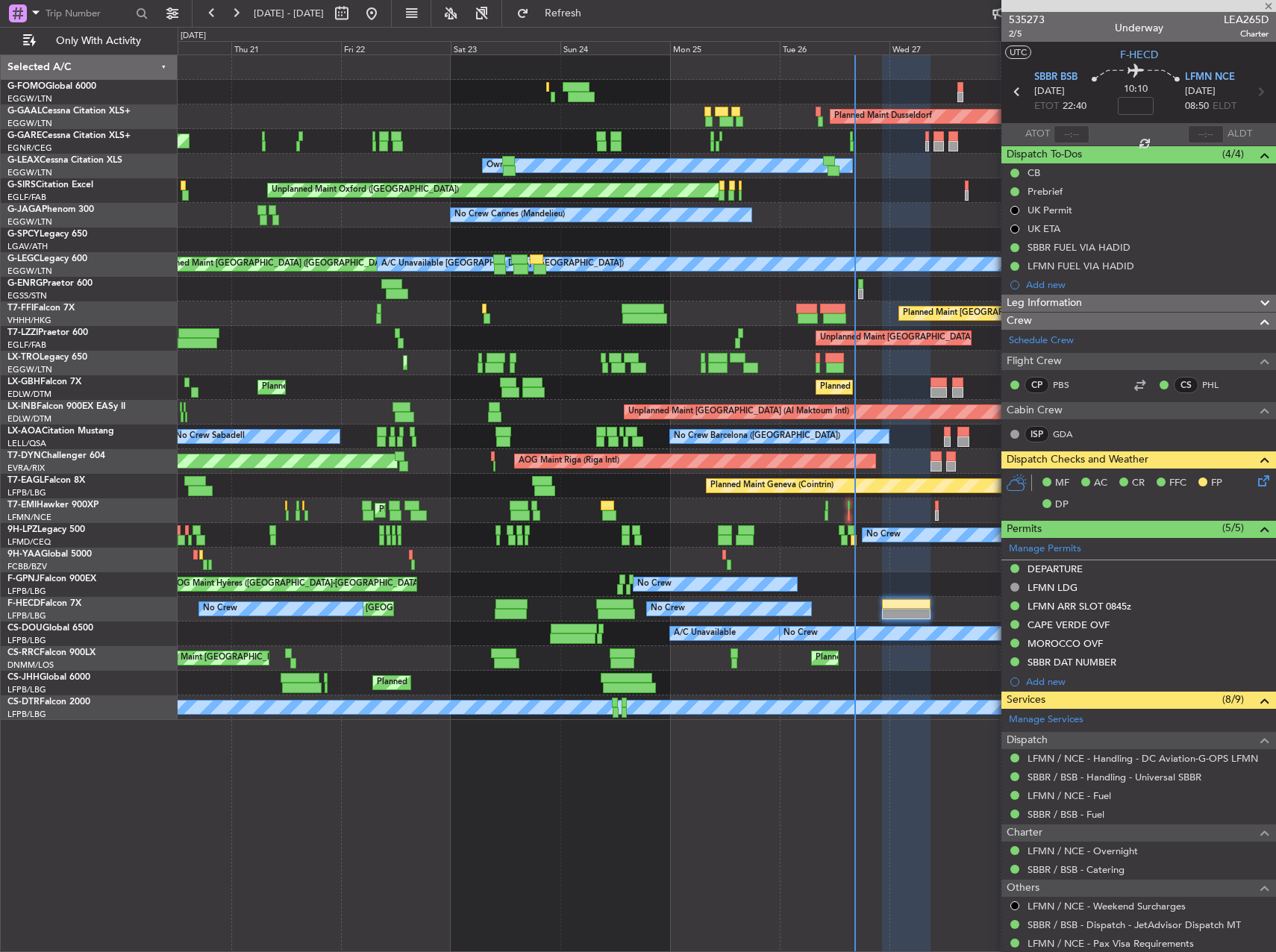
type input "08:36"
type input "16:09"
type input "3"
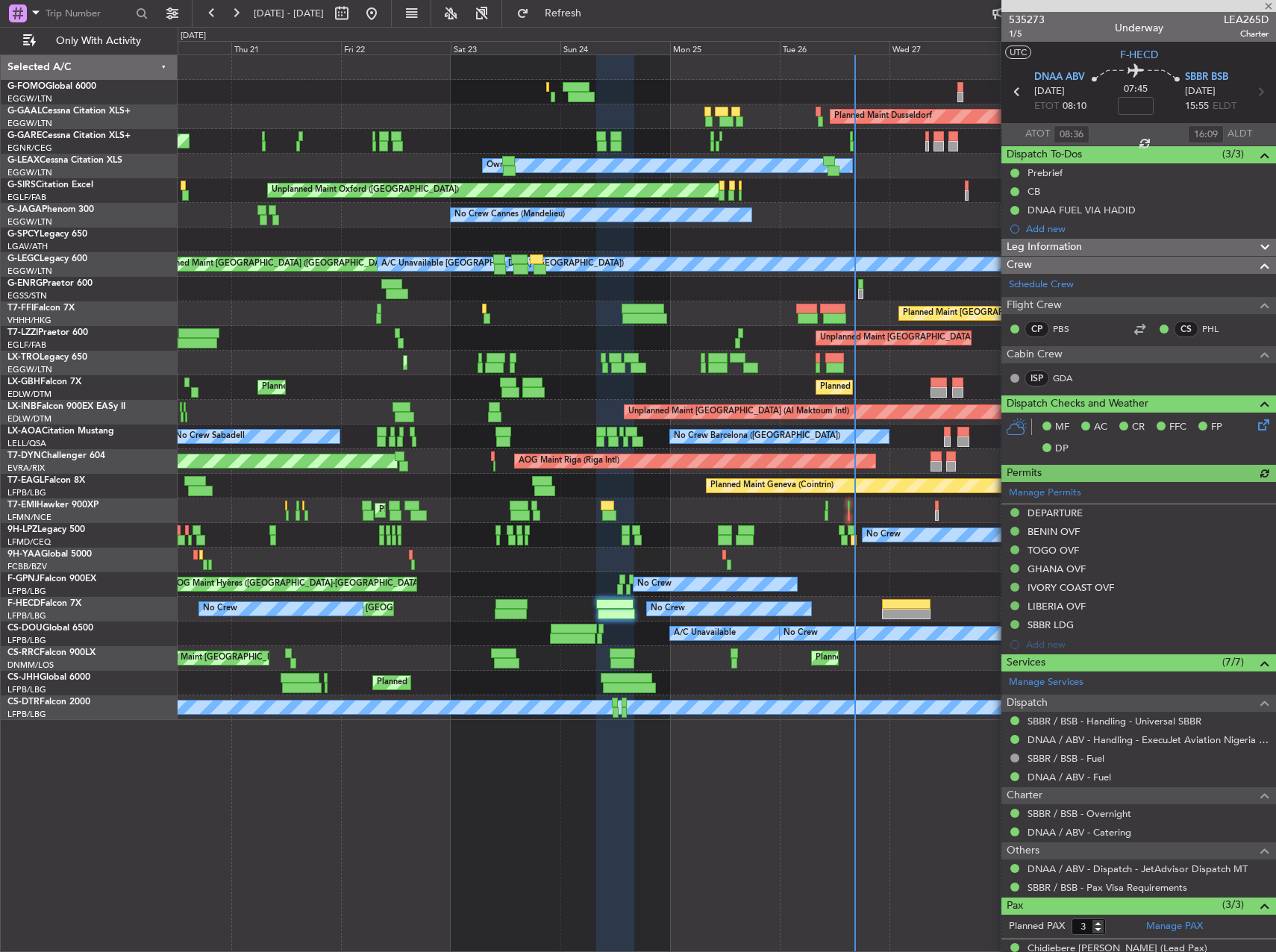
click at [1090, 250] on div "Leg Information" at bounding box center [1138, 248] width 274 height 17
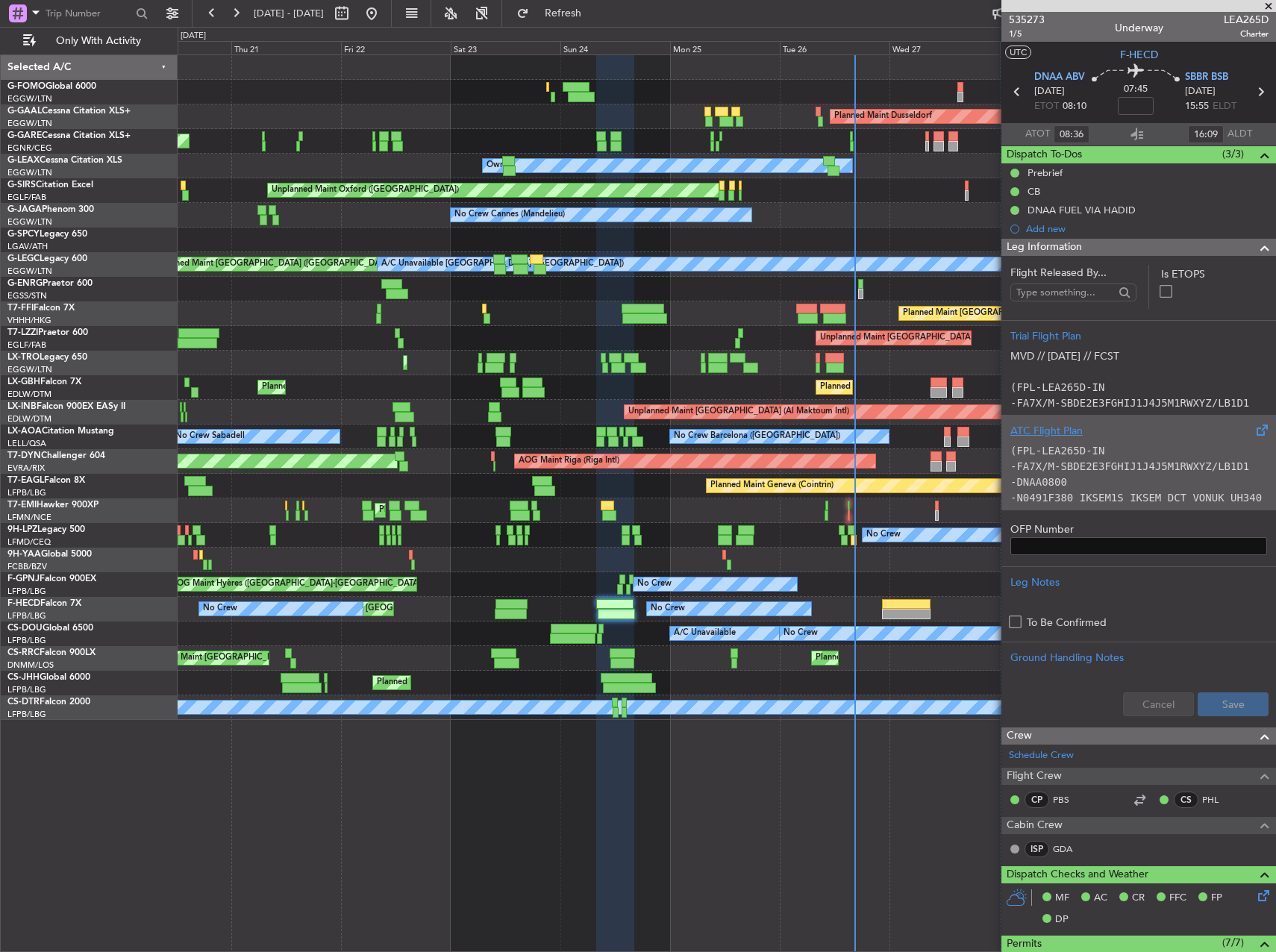
click at [1111, 431] on div "ATC Flight Plan" at bounding box center [1139, 430] width 257 height 15
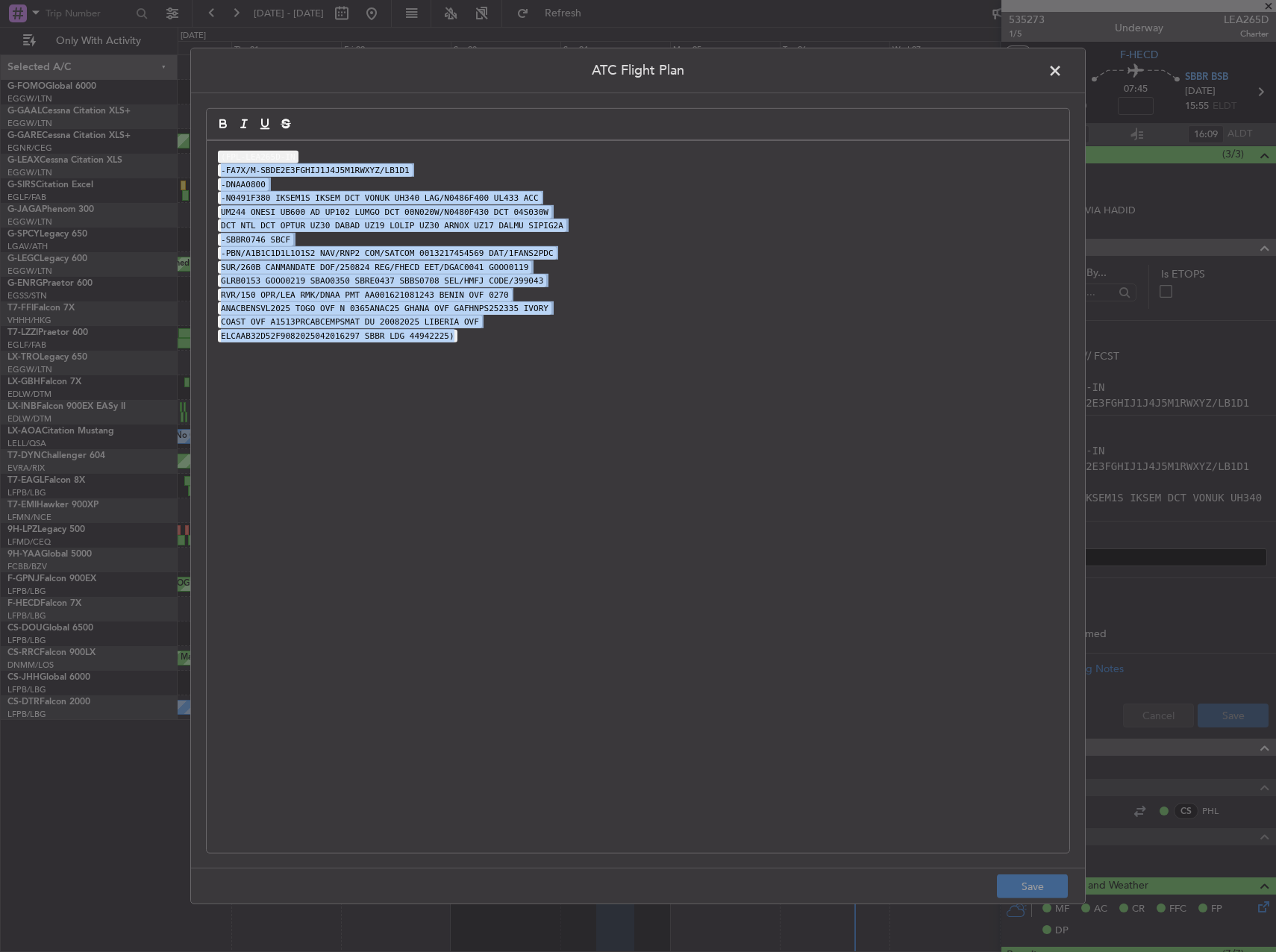
drag, startPoint x: 660, startPoint y: 391, endPoint x: 535, endPoint y: 147, distance: 274.2
click at [535, 147] on div "(FPL-LEA265D-IN -FA7X/M-SBDE2E3FGHIJ1J4J5M1RWXYZ/LB1D1 -DNAA0800 -N0491F380 IKS…" at bounding box center [638, 496] width 863 height 711
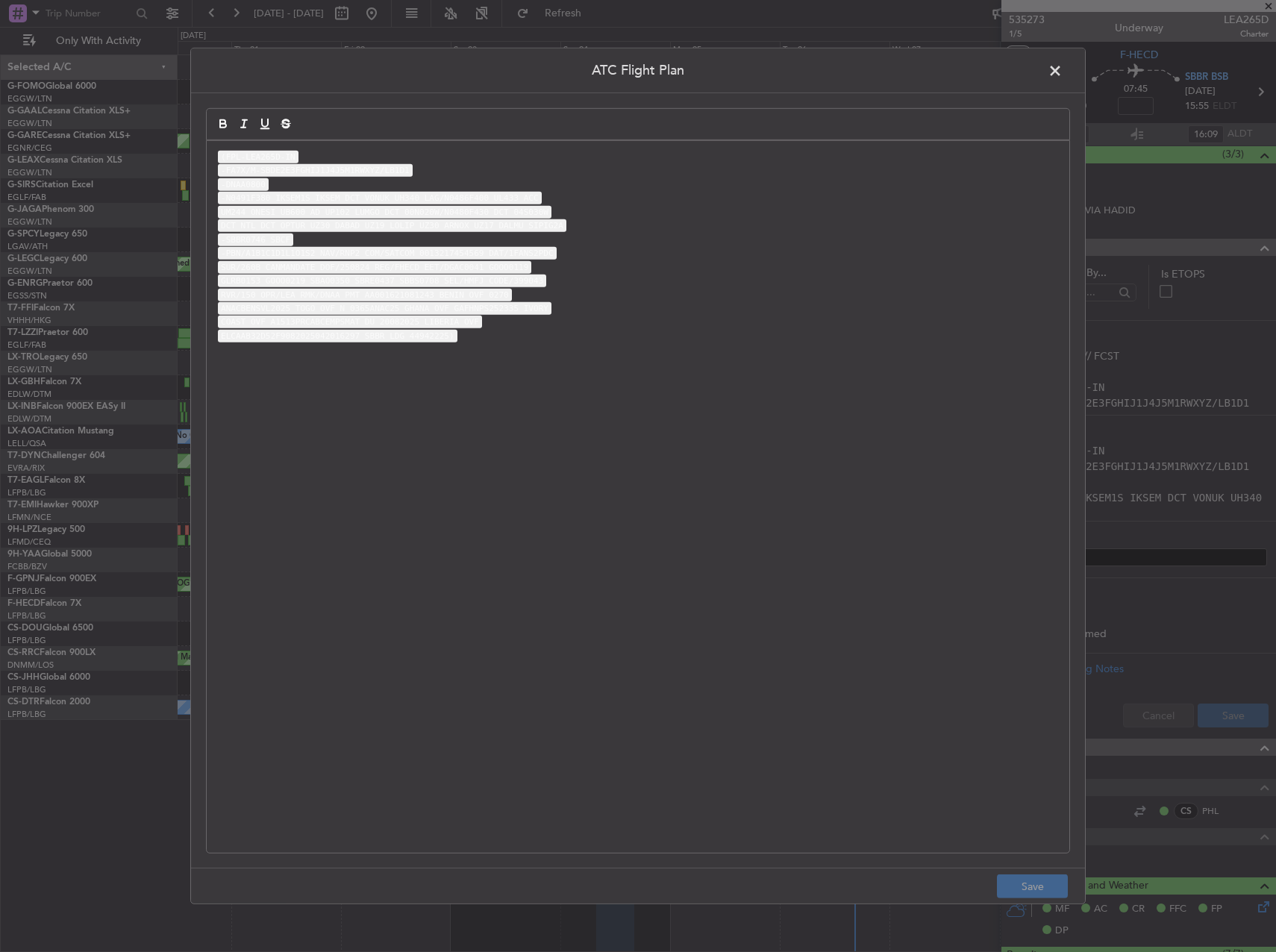
drag, startPoint x: 132, startPoint y: 121, endPoint x: 384, endPoint y: 101, distance: 252.8
click at [132, 121] on div "ATC Flight Plan (FPL-LEA265D-IN -FA7X/M-SBDE2E3FGHIJ1J4J5M1RWXYZ/LB1D1 -DNAA080…" at bounding box center [638, 476] width 1276 height 952
click at [1063, 68] on span at bounding box center [1063, 74] width 0 height 30
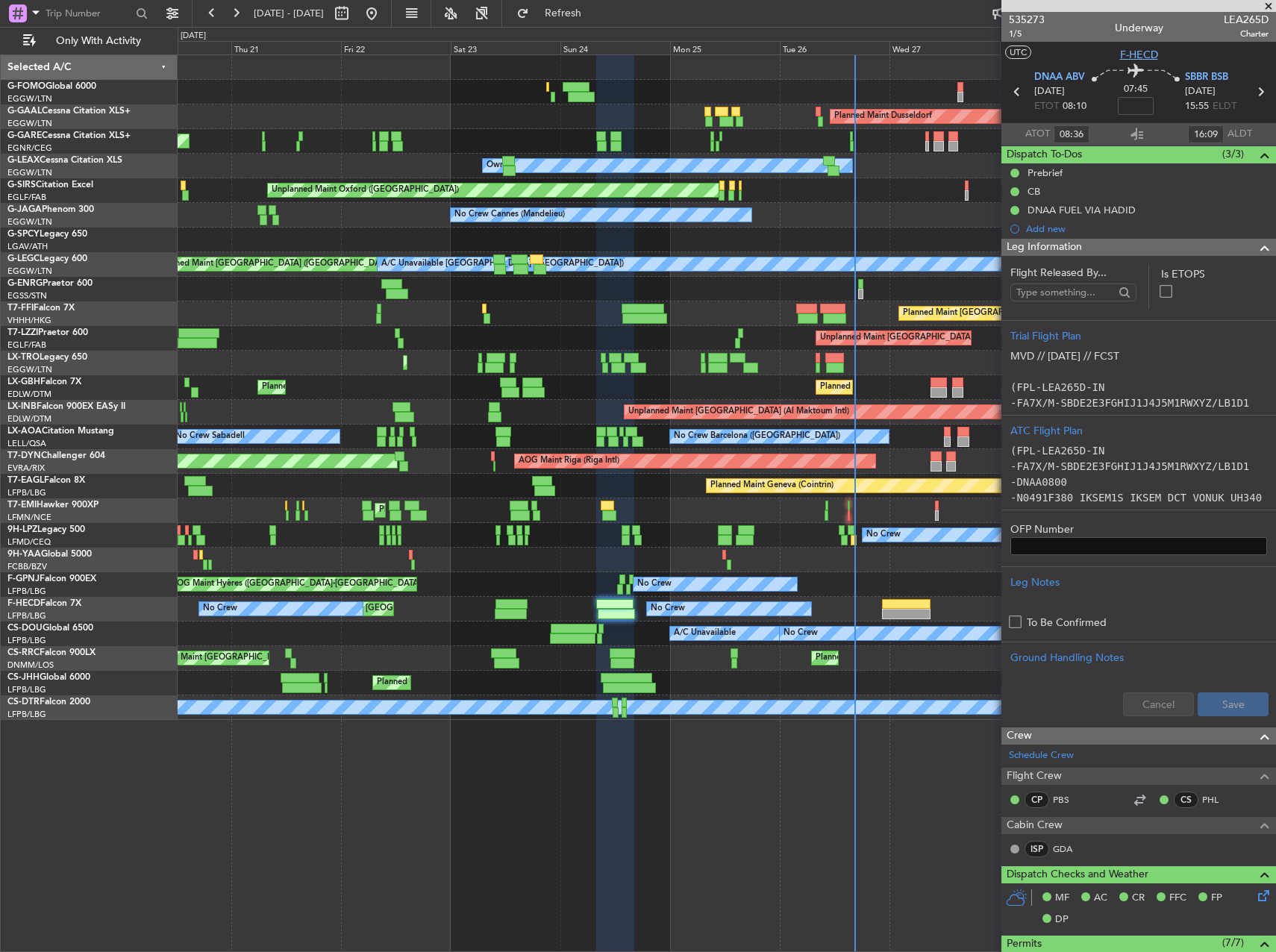
click at [1133, 56] on span "F-HECD" at bounding box center [1139, 54] width 38 height 15
